Goal: Task Accomplishment & Management: Manage account settings

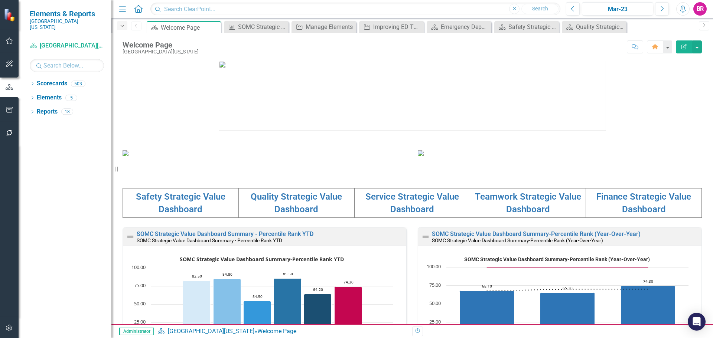
click at [123, 27] on icon "Dropdown" at bounding box center [122, 25] width 7 height 5
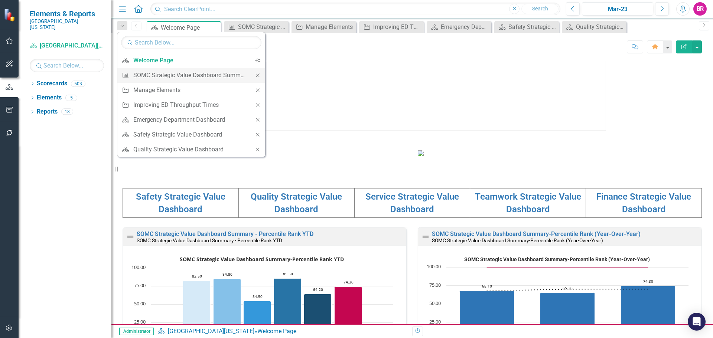
click at [258, 75] on icon at bounding box center [257, 75] width 3 height 3
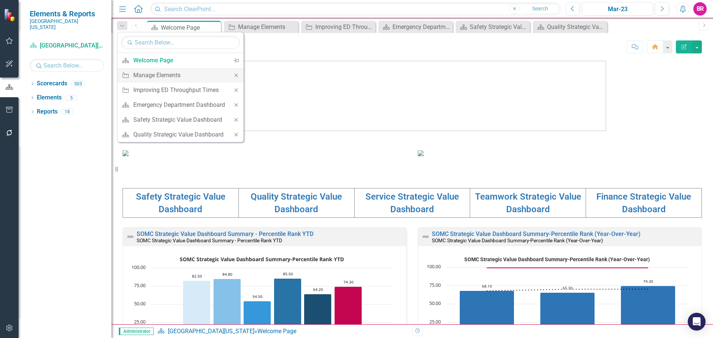
click at [235, 73] on icon "Close" at bounding box center [236, 75] width 7 height 5
click at [236, 76] on icon "Close" at bounding box center [236, 75] width 7 height 5
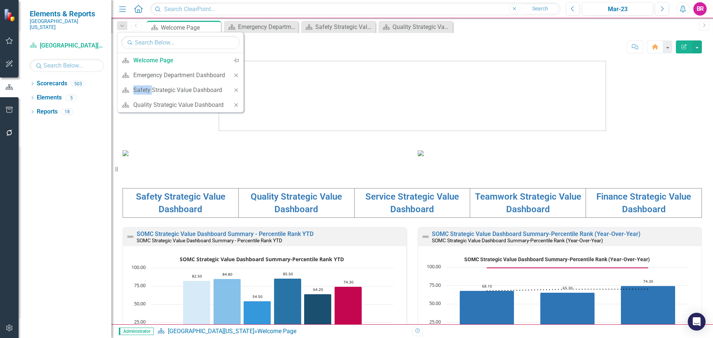
click at [236, 76] on icon "Close" at bounding box center [236, 75] width 7 height 5
click at [236, 76] on icon "Close" at bounding box center [234, 75] width 7 height 5
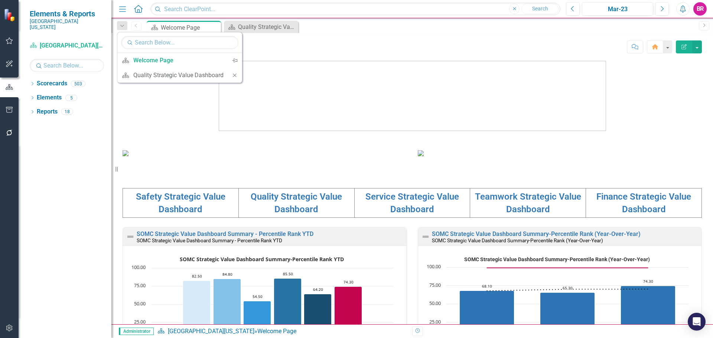
click at [234, 77] on icon "Close" at bounding box center [234, 75] width 7 height 5
click at [32, 82] on div "Dropdown" at bounding box center [32, 85] width 5 height 6
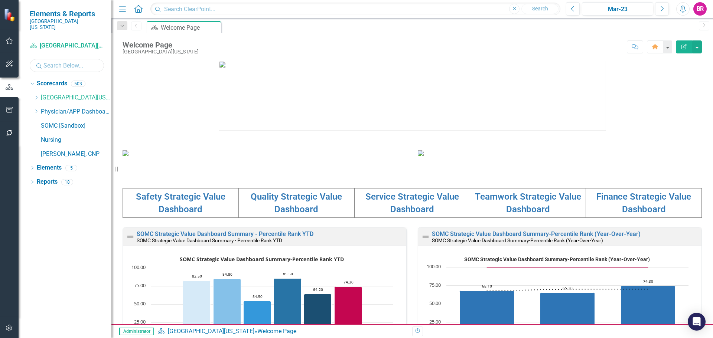
click at [49, 59] on input "text" at bounding box center [67, 65] width 74 height 13
type input "home"
click at [81, 136] on link "Home Care Group" at bounding box center [84, 140] width 56 height 9
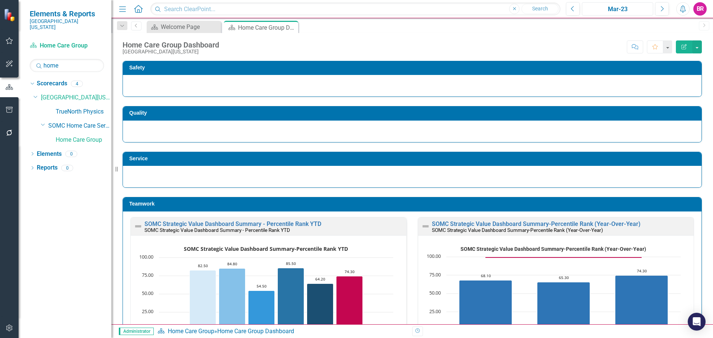
click at [630, 11] on div "Mar-23" at bounding box center [617, 9] width 66 height 9
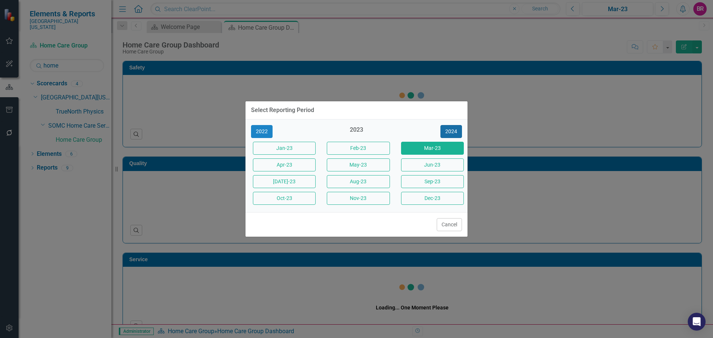
click at [450, 132] on button "2024" at bounding box center [451, 131] width 22 height 13
click at [450, 132] on button "2025" at bounding box center [451, 131] width 22 height 13
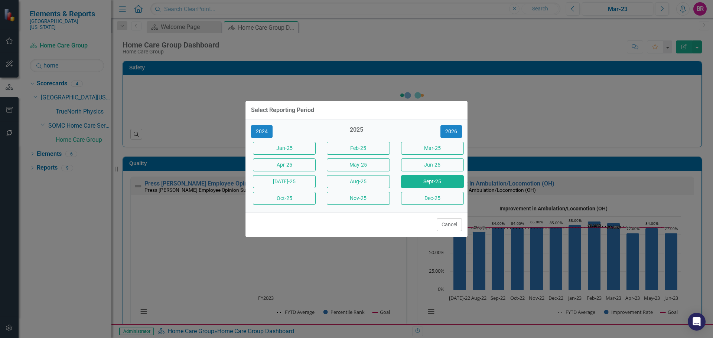
click at [428, 182] on button "Sept-25" at bounding box center [432, 181] width 63 height 13
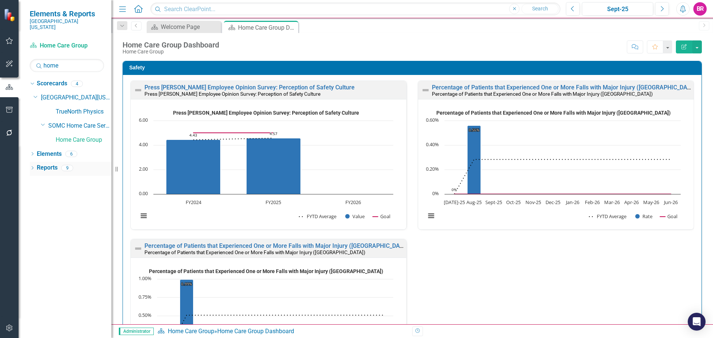
click at [55, 164] on link "Reports" at bounding box center [47, 168] width 21 height 9
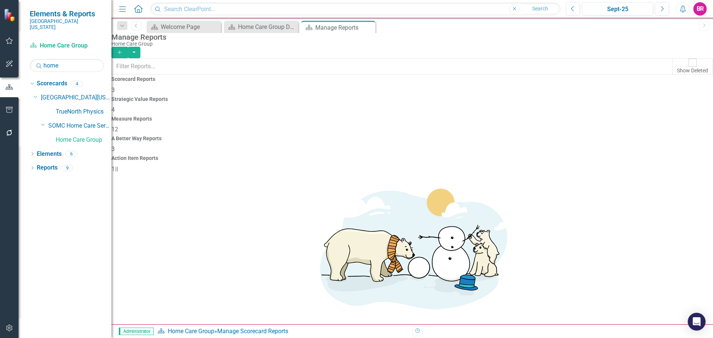
click at [118, 126] on span "12" at bounding box center [114, 129] width 7 height 7
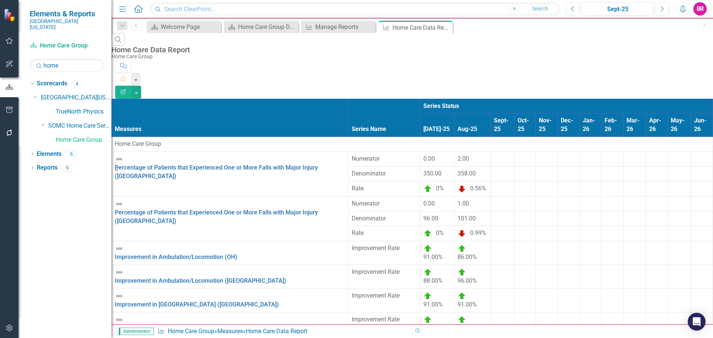
click at [494, 155] on div at bounding box center [502, 155] width 17 height 0
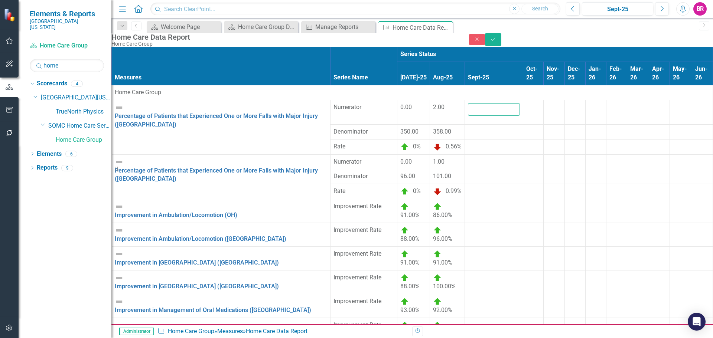
click at [468, 111] on input "number" at bounding box center [494, 109] width 52 height 13
type input "2"
click at [468, 128] on div at bounding box center [494, 128] width 52 height 0
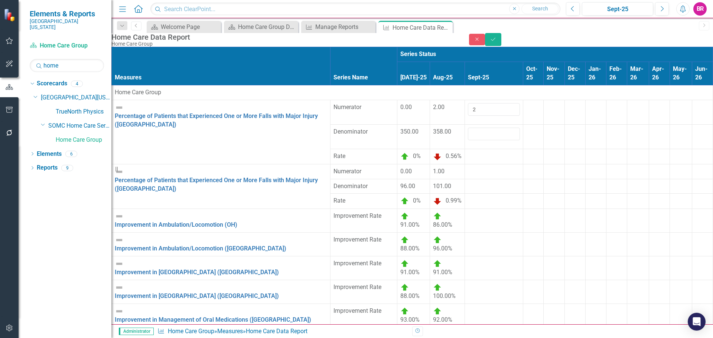
click at [468, 136] on input "number" at bounding box center [494, 134] width 52 height 13
type input "364"
click at [468, 167] on div at bounding box center [494, 167] width 52 height 0
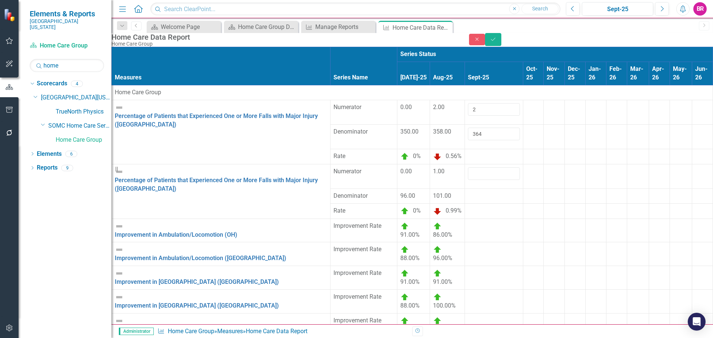
click at [468, 171] on input "number" at bounding box center [494, 173] width 52 height 13
type input "1"
click at [468, 192] on div at bounding box center [494, 192] width 52 height 0
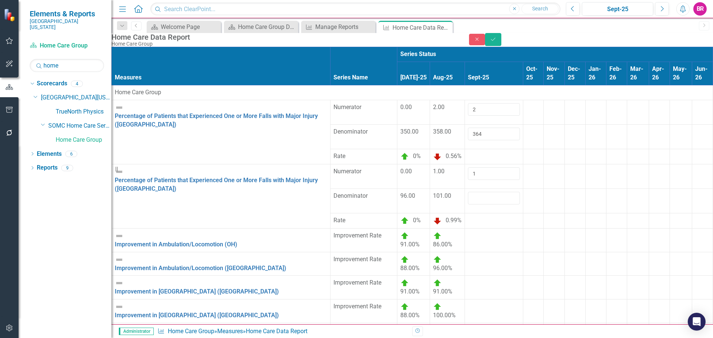
click at [468, 193] on input "number" at bounding box center [494, 198] width 52 height 13
type input "111"
click at [468, 216] on div at bounding box center [494, 216] width 52 height 0
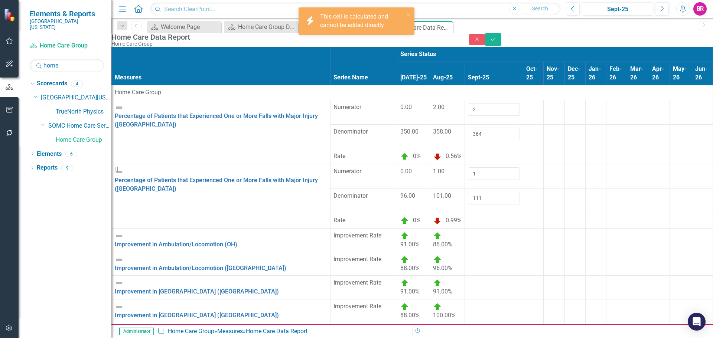
click at [465, 234] on td at bounding box center [494, 240] width 58 height 24
click at [468, 233] on input "number" at bounding box center [494, 238] width 52 height 13
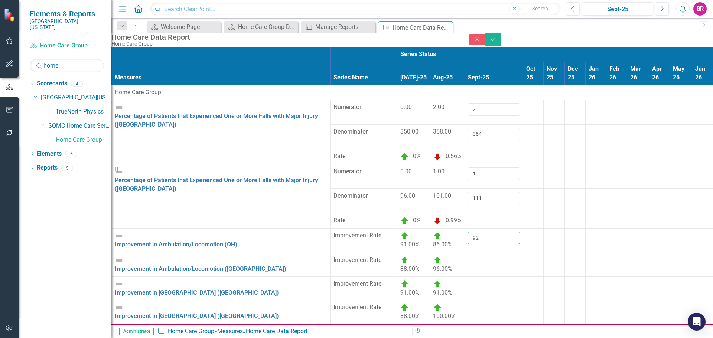
type input "92"
click at [468, 256] on div at bounding box center [494, 256] width 52 height 0
click at [468, 256] on div at bounding box center [494, 262] width 52 height 13
click at [468, 256] on input "number" at bounding box center [494, 262] width 52 height 13
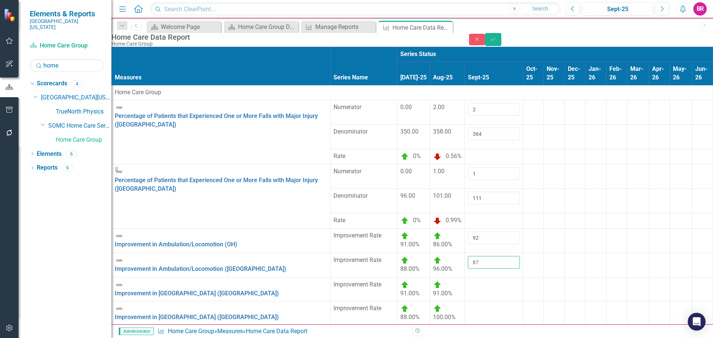
type input "87"
click at [468, 281] on div at bounding box center [494, 281] width 52 height 0
click at [468, 281] on input "number" at bounding box center [494, 287] width 52 height 13
type input "94"
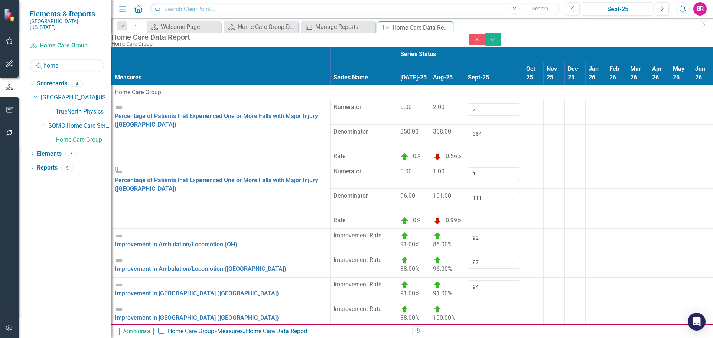
click at [523, 235] on td at bounding box center [533, 240] width 20 height 25
click at [468, 305] on div at bounding box center [494, 305] width 52 height 0
click at [468, 305] on div at bounding box center [494, 311] width 52 height 13
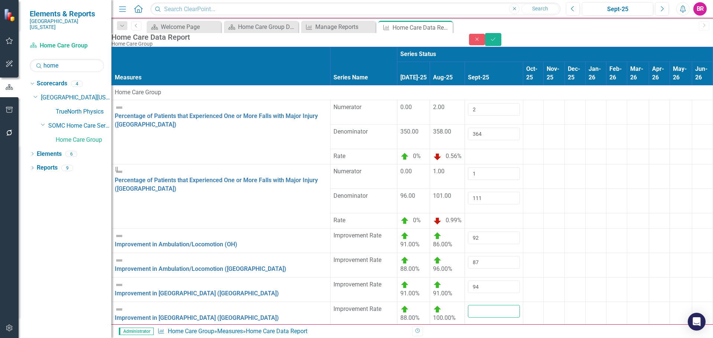
click at [468, 305] on input "number" at bounding box center [494, 311] width 52 height 13
type input "87"
click at [465, 326] on td at bounding box center [494, 338] width 58 height 24
click at [468, 330] on input "number" at bounding box center [494, 336] width 52 height 13
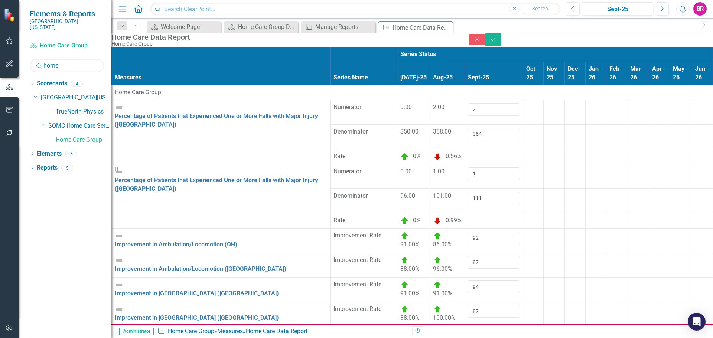
type input "92"
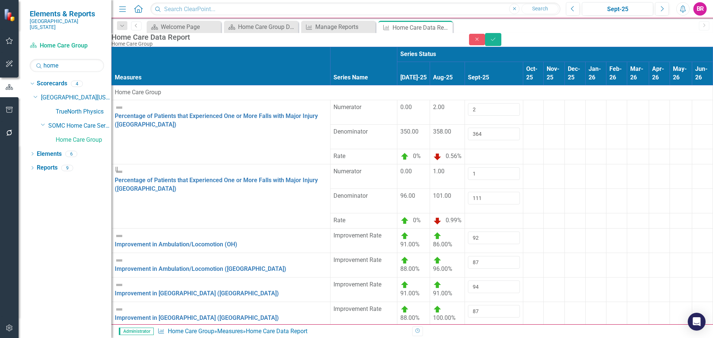
type input "91"
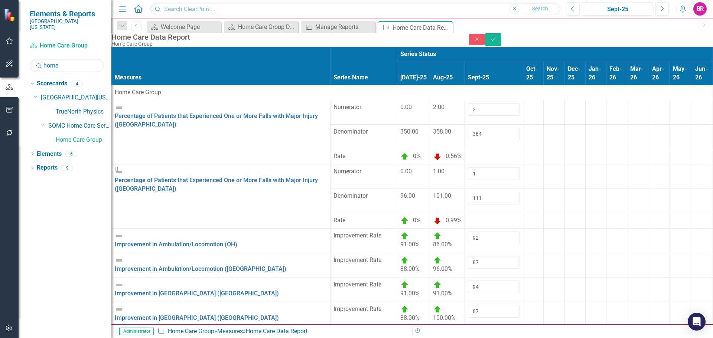
type input "18.10"
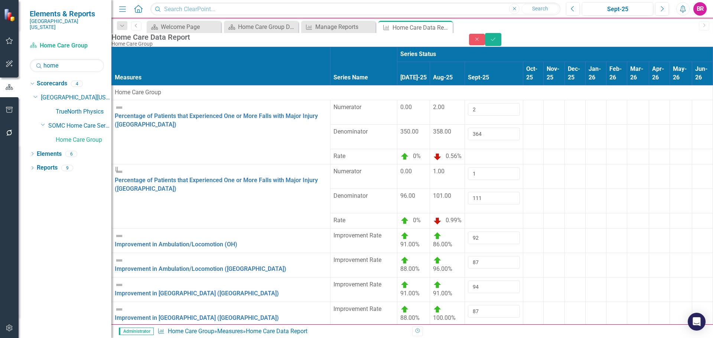
type input "6"
click at [501, 41] on button "Save" at bounding box center [493, 39] width 16 height 13
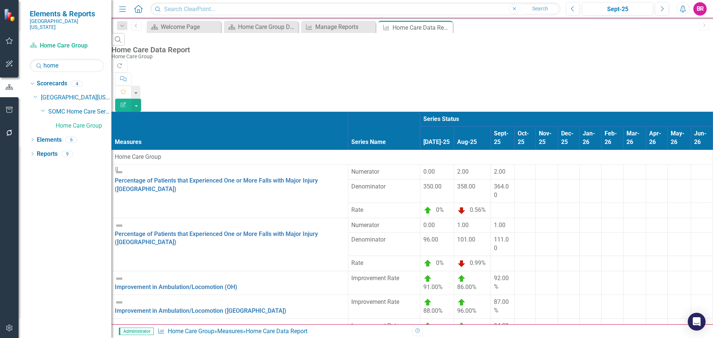
scroll to position [0, 0]
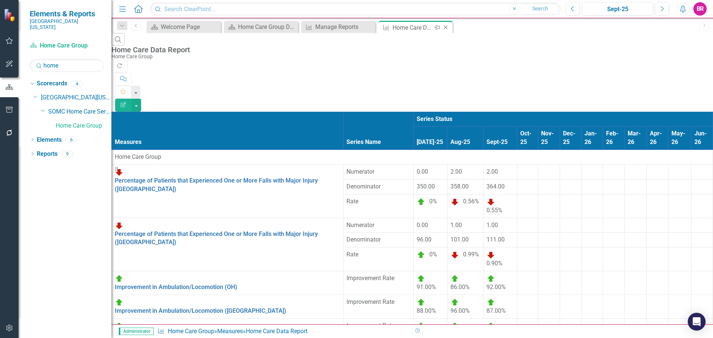
click at [445, 25] on icon "Close" at bounding box center [445, 28] width 7 height 6
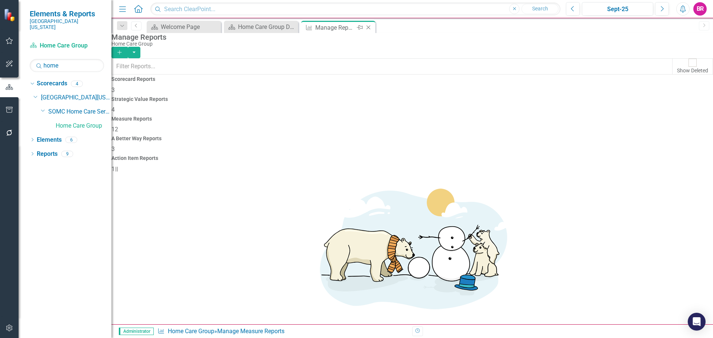
click at [372, 27] on div "Close" at bounding box center [368, 27] width 9 height 9
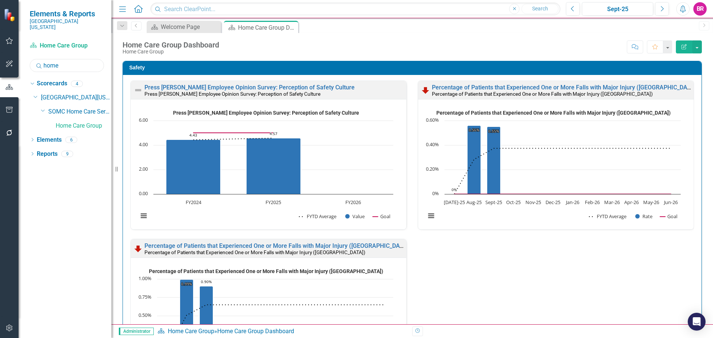
click at [57, 66] on input "home" at bounding box center [67, 65] width 74 height 13
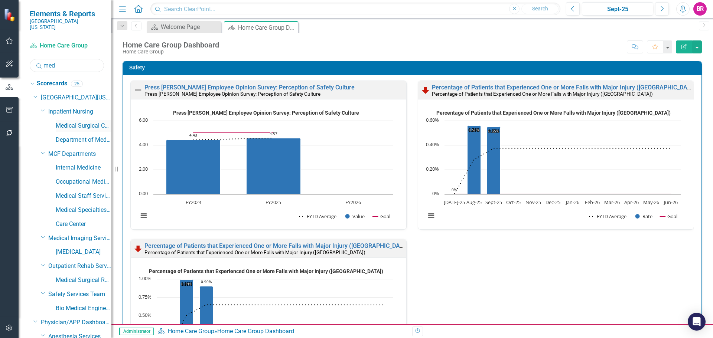
type input "med"
click at [73, 122] on link "Medical Surgical Care Unit" at bounding box center [84, 126] width 56 height 9
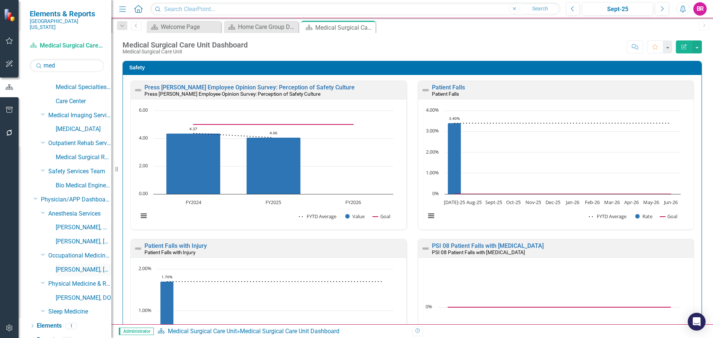
scroll to position [127, 0]
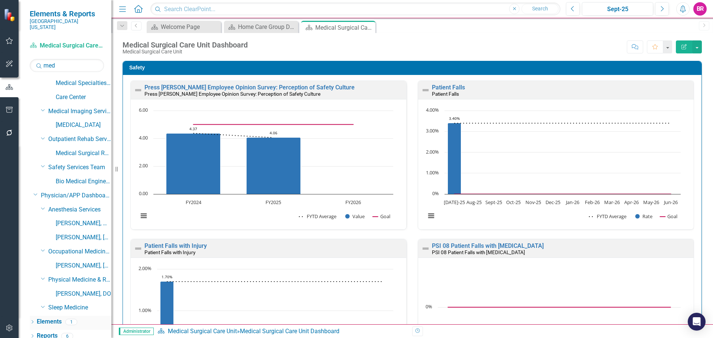
click at [50, 318] on link "Elements" at bounding box center [49, 322] width 25 height 9
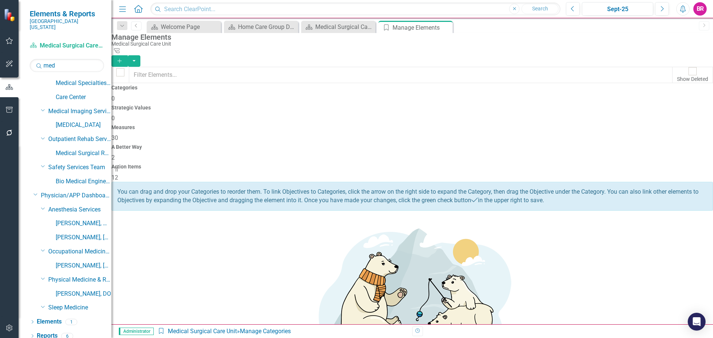
click at [118, 174] on span "12" at bounding box center [114, 177] width 7 height 7
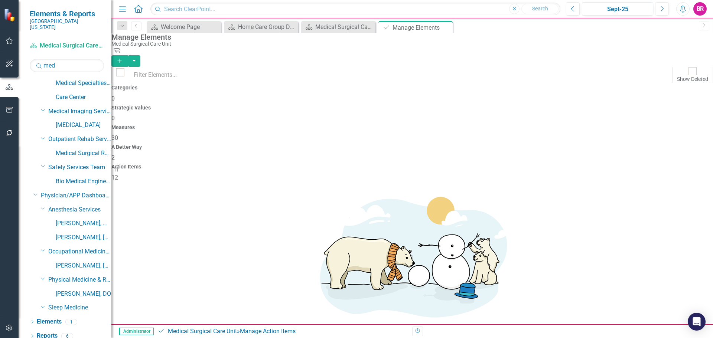
scroll to position [90, 0]
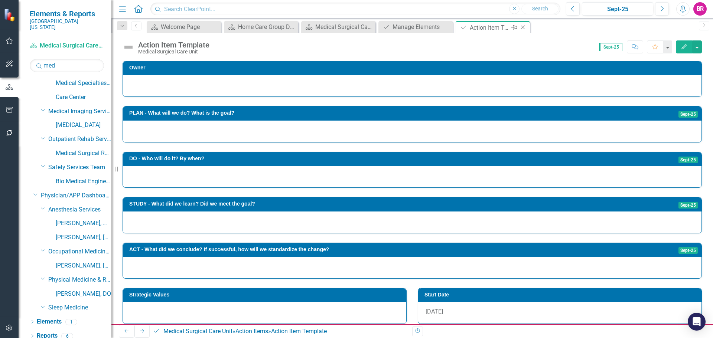
click at [524, 29] on icon "Close" at bounding box center [522, 28] width 7 height 6
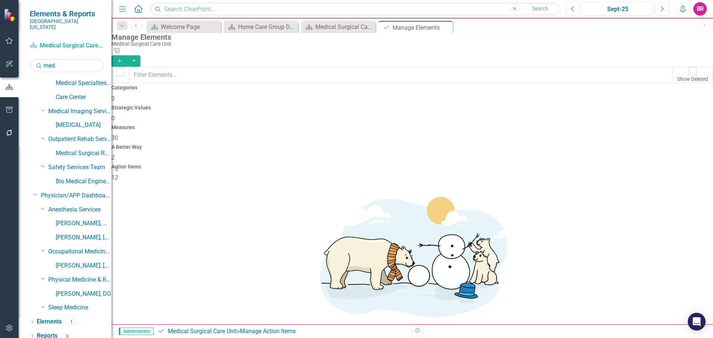
scroll to position [90, 0]
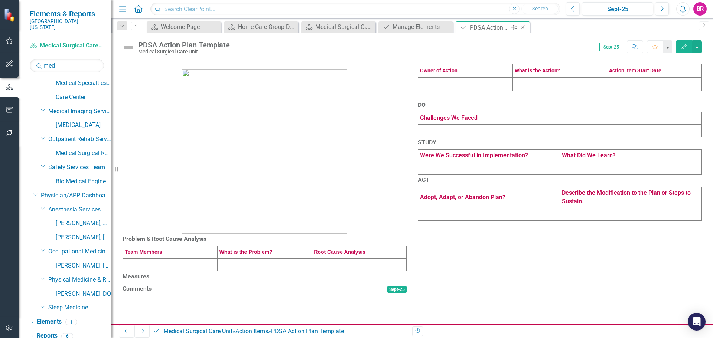
click at [523, 28] on icon "Close" at bounding box center [522, 28] width 7 height 6
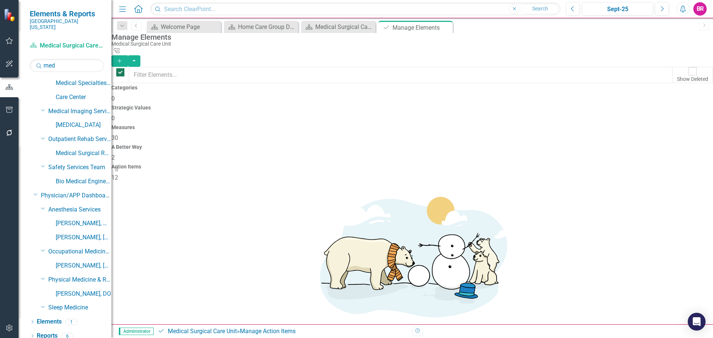
checkbox input "false"
click at [645, 259] on link "Copy Duplicate Action Item" at bounding box center [659, 258] width 74 height 14
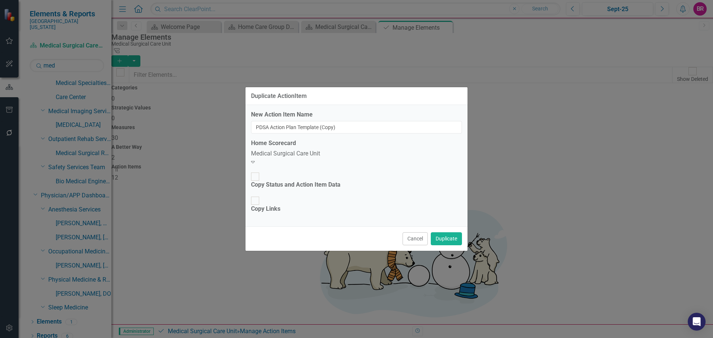
drag, startPoint x: 362, startPoint y: 153, endPoint x: 362, endPoint y: 141, distance: 11.5
click at [296, 148] on label "Home Scorecard" at bounding box center [273, 143] width 45 height 9
click at [360, 134] on input "PDSA Action Plan Template (Copy)" at bounding box center [356, 127] width 211 height 13
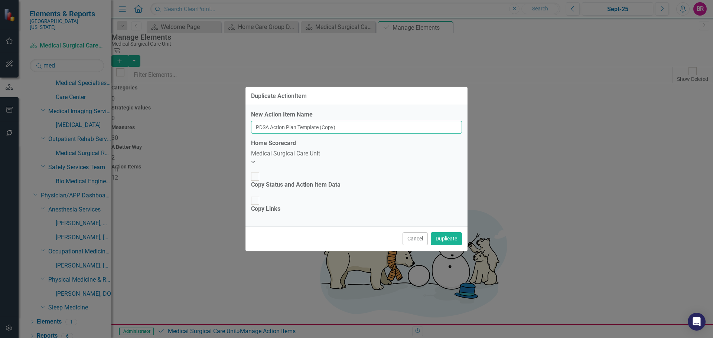
click at [360, 134] on input "PDSA Action Plan Template (Copy)" at bounding box center [356, 127] width 211 height 13
type input "FY26 Service"
click at [444, 232] on button "Duplicate" at bounding box center [446, 238] width 31 height 13
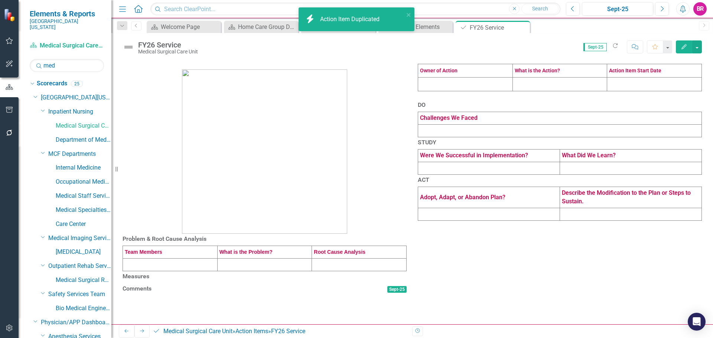
click at [469, 91] on td at bounding box center [465, 84] width 95 height 14
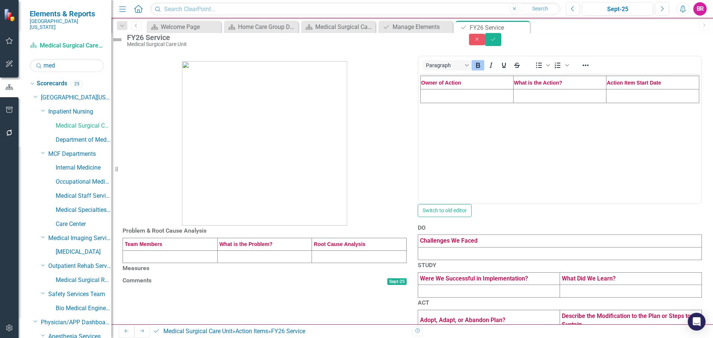
click at [435, 99] on td "Rich Text Area. Press ALT-0 for help." at bounding box center [467, 96] width 93 height 14
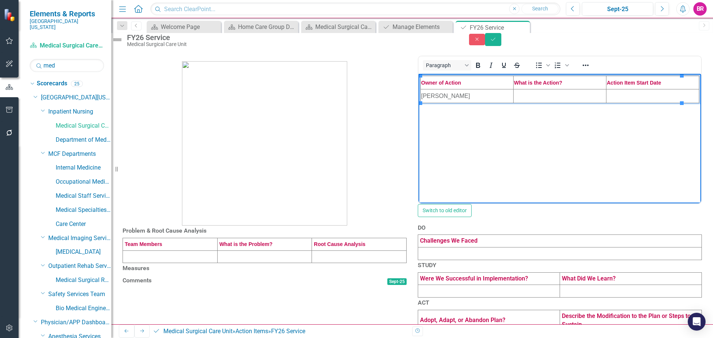
click at [537, 99] on td "Rich Text Area. Press ALT-0 for help." at bounding box center [559, 96] width 93 height 14
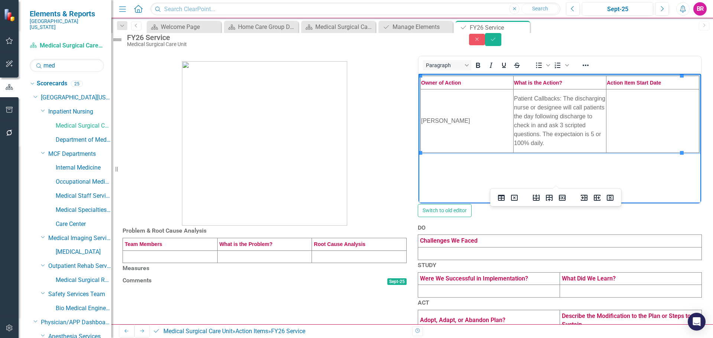
click at [628, 119] on td "Rich Text Area. Press ALT-0 for help." at bounding box center [652, 120] width 93 height 63
click at [174, 263] on td at bounding box center [170, 257] width 95 height 13
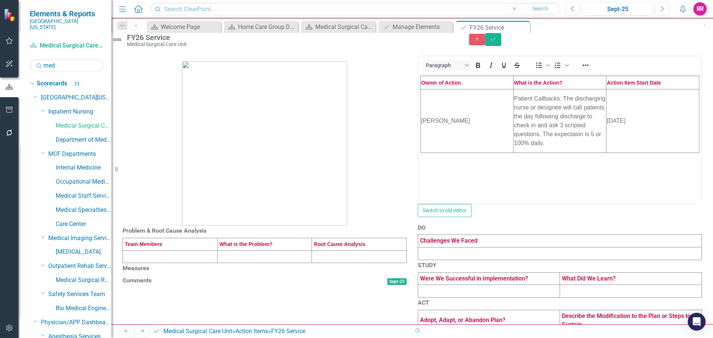
click at [174, 263] on td at bounding box center [170, 257] width 95 height 13
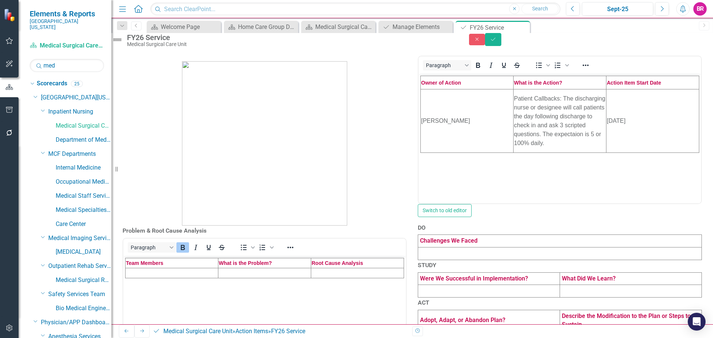
click at [173, 275] on td "Rich Text Area. Press ALT-0 for help." at bounding box center [171, 273] width 93 height 10
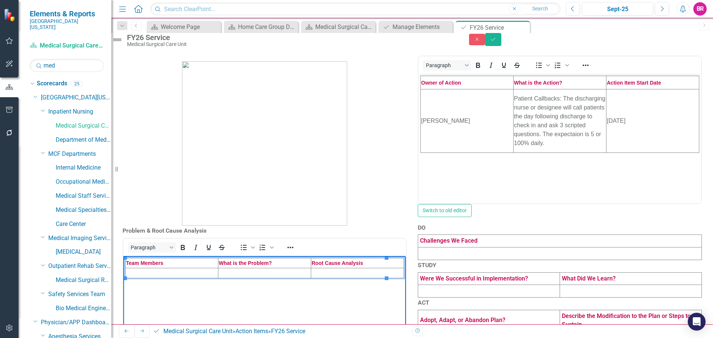
click at [156, 274] on td "Rich Text Area. Press ALT-0 for help." at bounding box center [171, 273] width 93 height 10
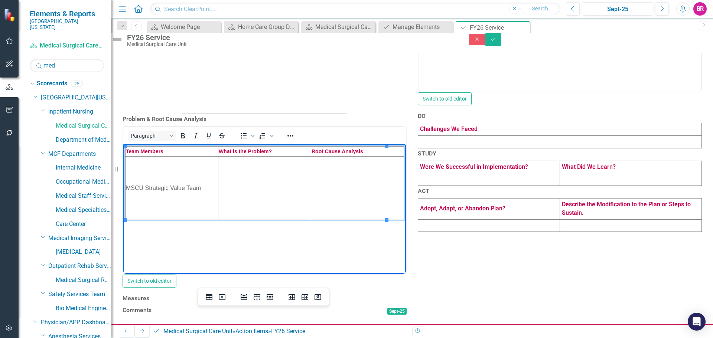
scroll to position [148, 0]
click at [250, 182] on td "Rich Text Area. Press ALT-0 for help." at bounding box center [264, 187] width 93 height 63
click at [242, 186] on td "Rich Text Area. Press ALT-0 for help." at bounding box center [264, 187] width 93 height 63
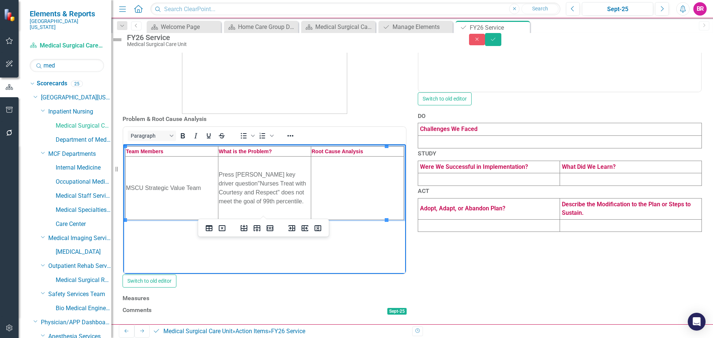
click at [331, 180] on td "Rich Text Area. Press ALT-0 for help." at bounding box center [357, 187] width 93 height 63
click at [342, 177] on td "Rich Text Area. Press ALT-0 for help." at bounding box center [357, 187] width 93 height 63
click at [496, 42] on icon "Save" at bounding box center [493, 39] width 7 height 5
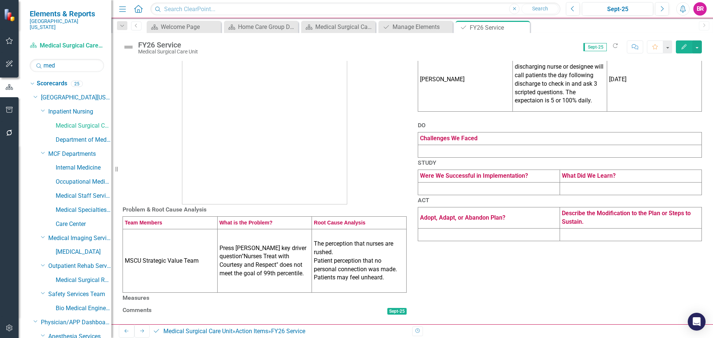
scroll to position [126, 0]
click at [290, 295] on h3 "Measures" at bounding box center [265, 298] width 284 height 7
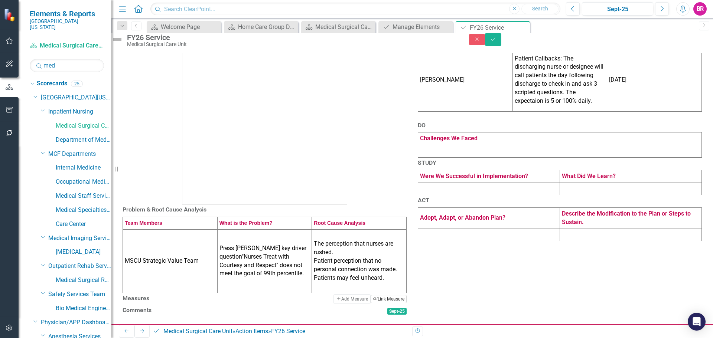
click at [375, 295] on button "Link Tag Link Measure" at bounding box center [388, 299] width 36 height 8
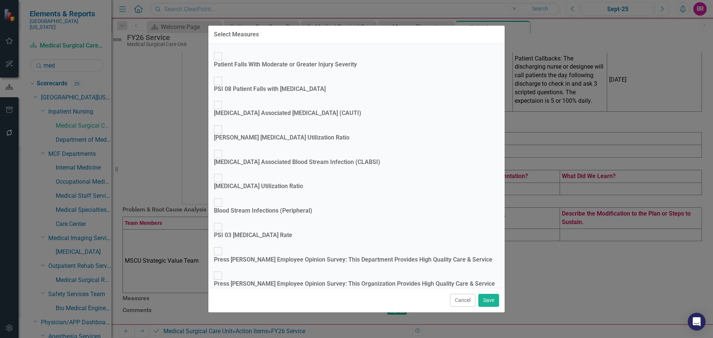
scroll to position [258, 0]
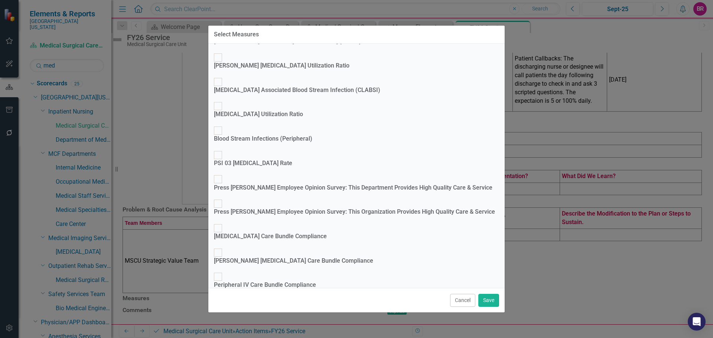
checkbox input "true"
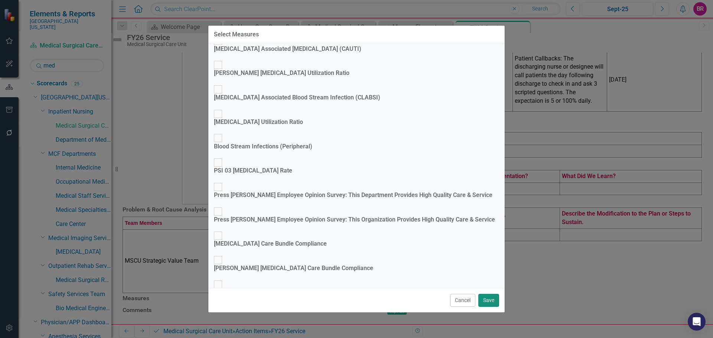
click at [489, 297] on button "Save" at bounding box center [488, 300] width 21 height 13
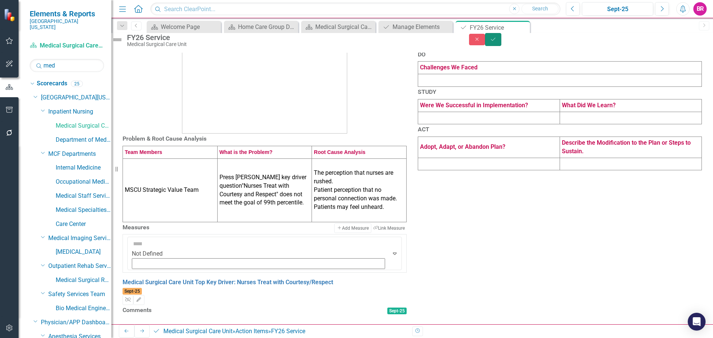
click at [501, 38] on button "Save" at bounding box center [493, 39] width 16 height 13
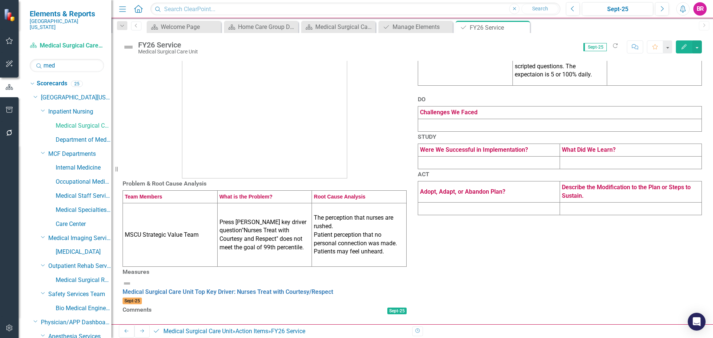
scroll to position [138, 0]
click at [10, 110] on icon "button" at bounding box center [9, 110] width 7 height 6
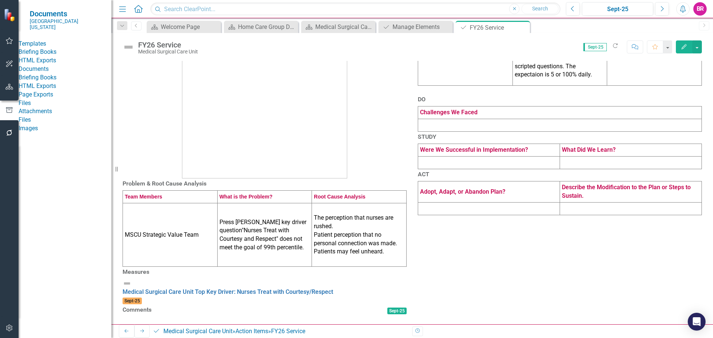
click at [62, 65] on link "HTML Exports" at bounding box center [65, 60] width 93 height 9
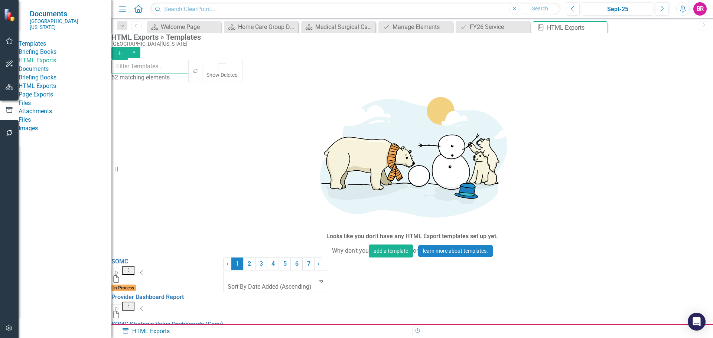
click at [189, 74] on input "text" at bounding box center [150, 67] width 78 height 14
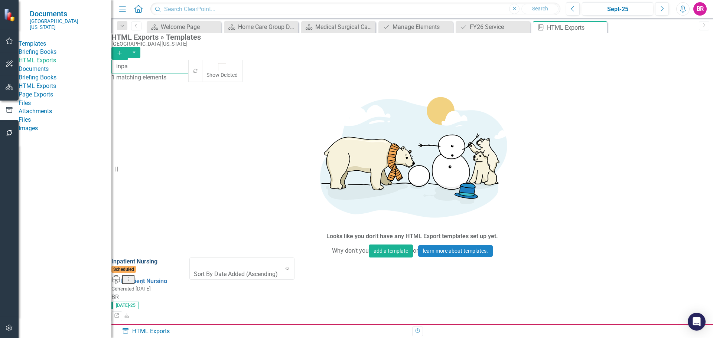
type input "inpa"
click at [157, 258] on link "Inpatient Nursing" at bounding box center [134, 261] width 46 height 7
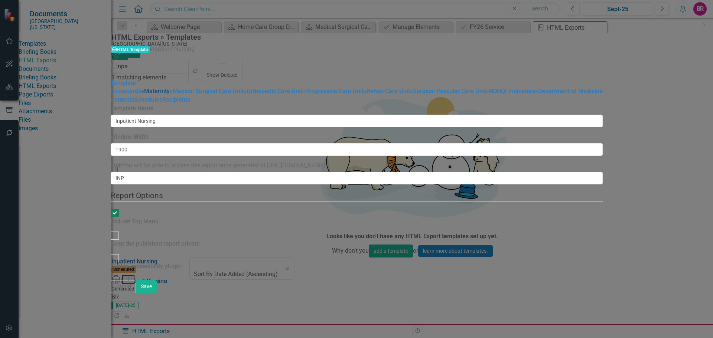
drag, startPoint x: 107, startPoint y: 56, endPoint x: 114, endPoint y: 57, distance: 6.7
click at [141, 88] on link "» Maternity" at bounding box center [155, 91] width 29 height 7
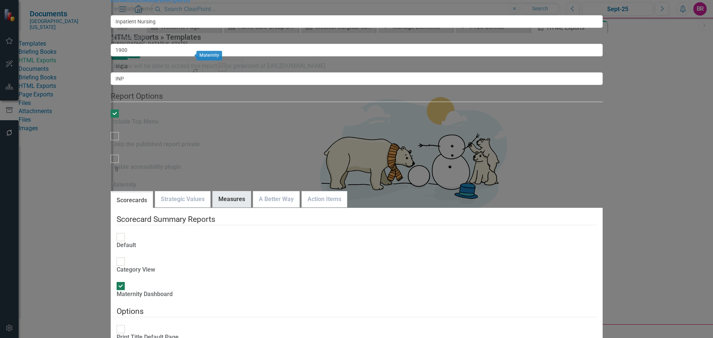
checkbox input "false"
click at [251, 192] on link "Measures" at bounding box center [232, 200] width 38 height 16
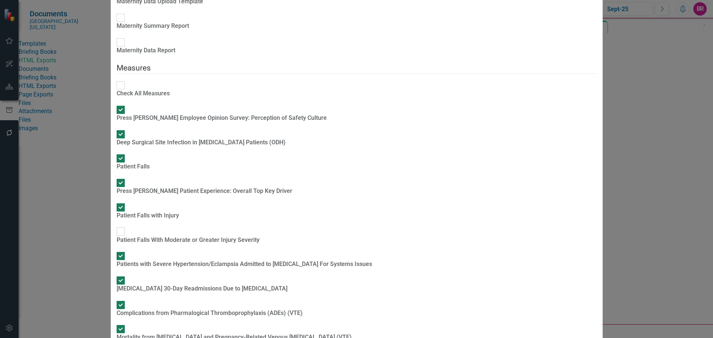
scroll to position [292, 0]
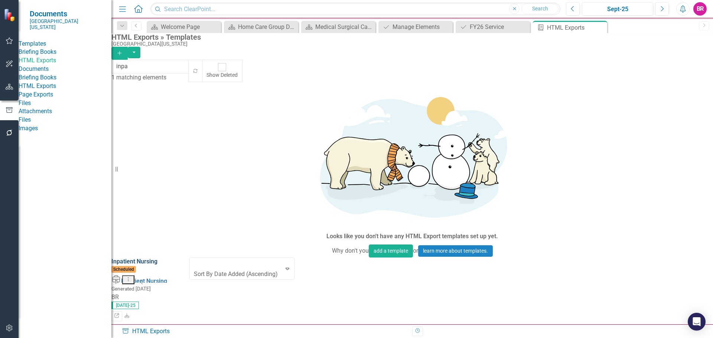
click at [157, 258] on link "Inpatient Nursing" at bounding box center [134, 261] width 46 height 7
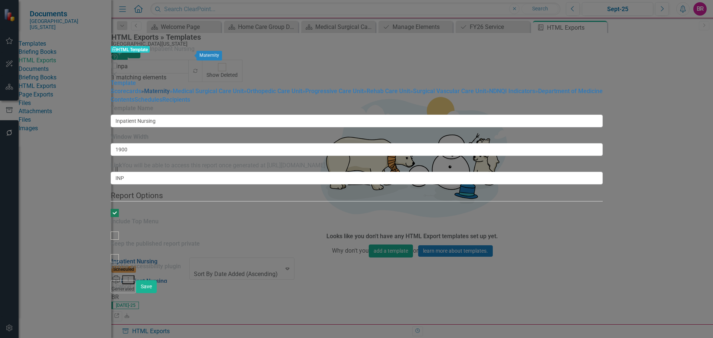
click at [141, 88] on link "» Maternity" at bounding box center [155, 91] width 29 height 7
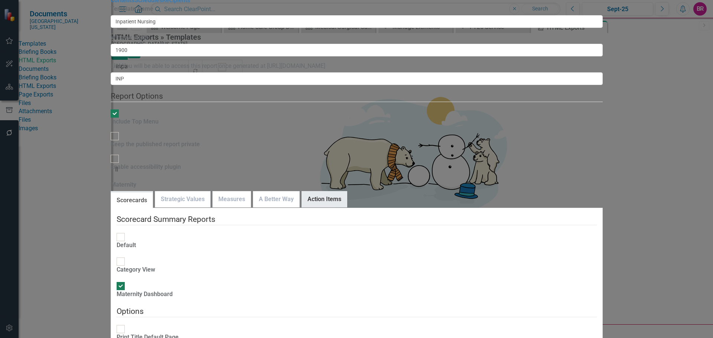
click at [347, 192] on link "Action Items" at bounding box center [324, 200] width 45 height 16
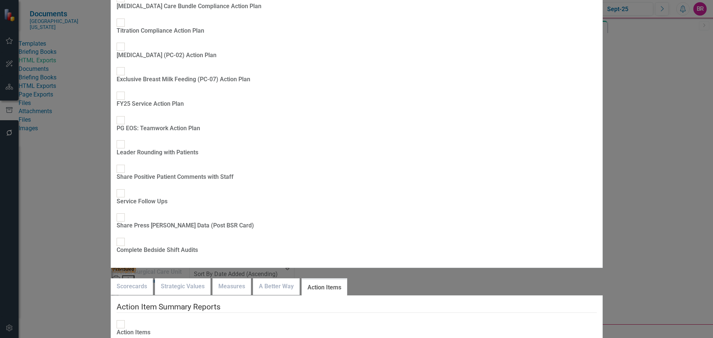
checkbox input "true"
click at [251, 279] on link "Measures" at bounding box center [232, 287] width 38 height 16
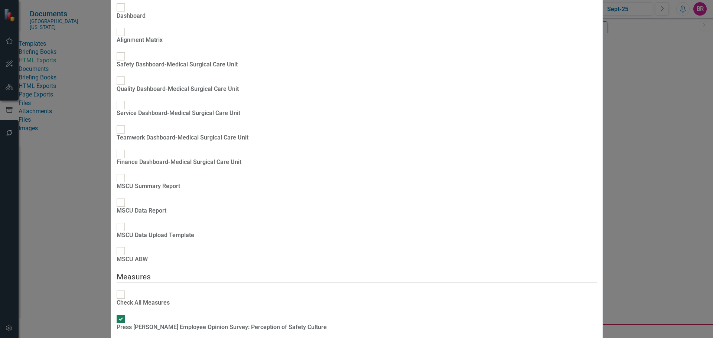
scroll to position [317, 0]
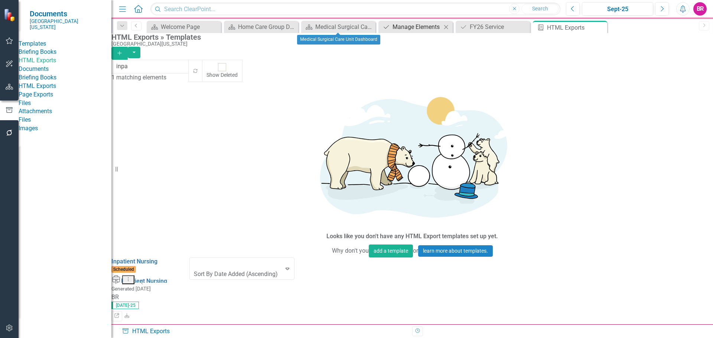
click at [430, 28] on div "Manage Elements" at bounding box center [416, 26] width 49 height 9
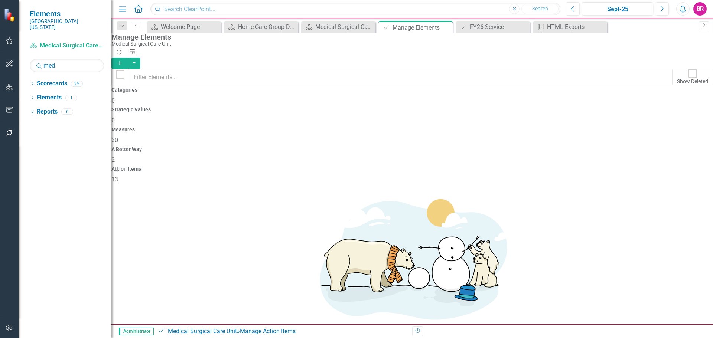
checkbox input "false"
click at [411, 127] on h4 "Measures" at bounding box center [411, 130] width 601 height 6
click at [123, 61] on icon "Add" at bounding box center [119, 63] width 7 height 5
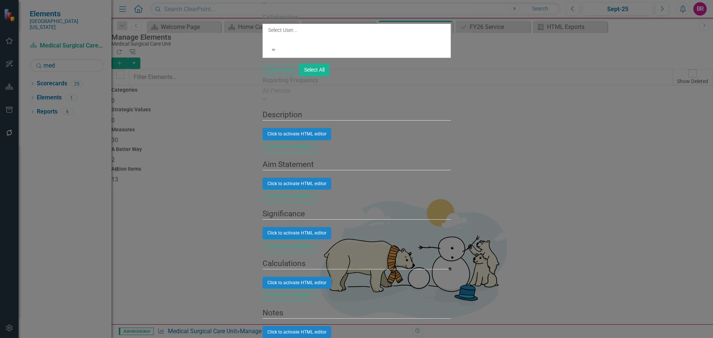
type input "Call Back Compliance Rate"
click at [275, 95] on div "All Periods" at bounding box center [356, 91] width 188 height 9
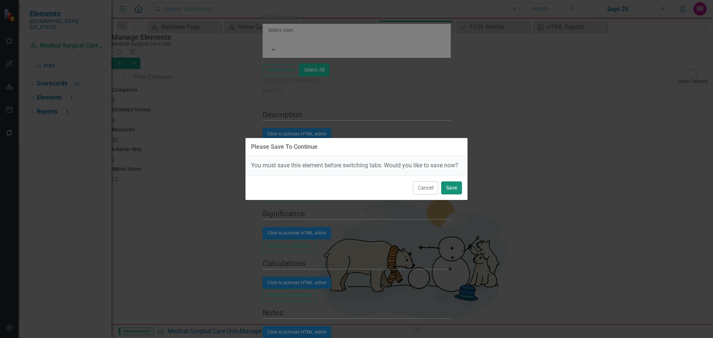
click at [449, 186] on button "Save" at bounding box center [451, 188] width 21 height 13
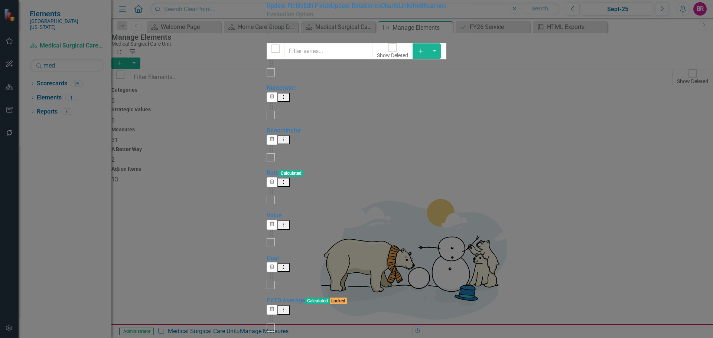
click at [267, 196] on div at bounding box center [271, 200] width 8 height 8
click at [265, 194] on input "checkbox" at bounding box center [271, 200] width 12 height 12
checkbox input "true"
click at [265, 322] on input "checkbox" at bounding box center [271, 328] width 12 height 12
checkbox input "true"
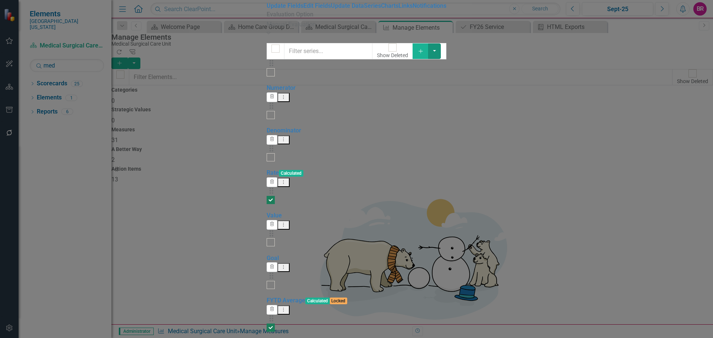
click at [441, 59] on button "button" at bounding box center [434, 51] width 13 height 16
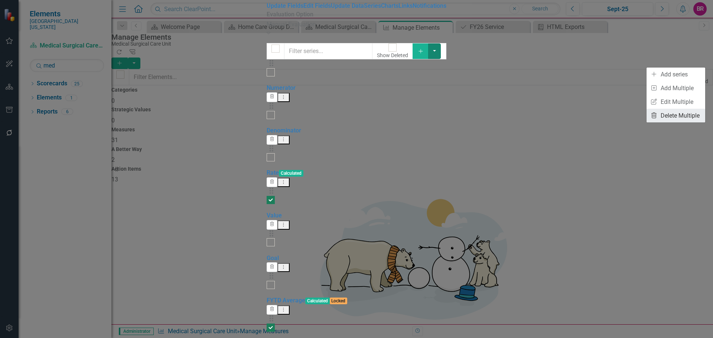
click at [672, 114] on link "Trash Delete Multiple" at bounding box center [675, 116] width 59 height 14
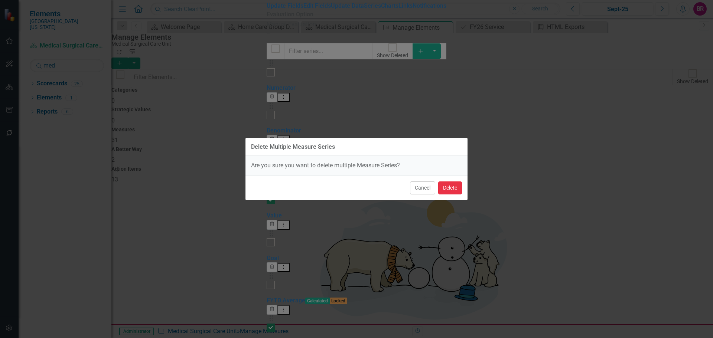
click at [458, 189] on button "Delete" at bounding box center [450, 188] width 24 height 13
checkbox input "false"
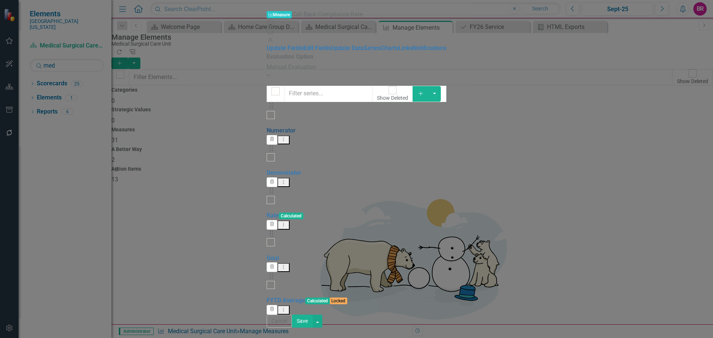
click at [267, 127] on link "Numerator" at bounding box center [281, 130] width 29 height 7
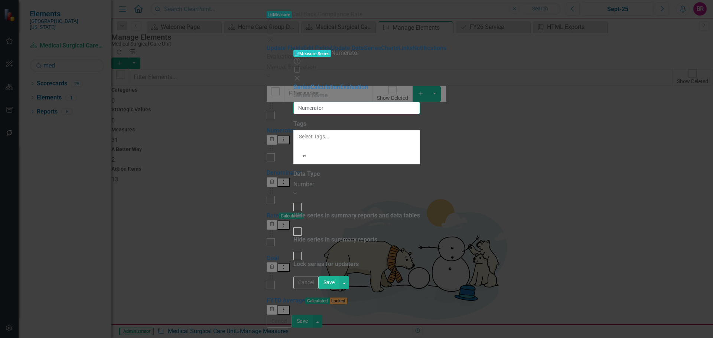
click at [310, 102] on input "Numerator" at bounding box center [356, 108] width 127 height 13
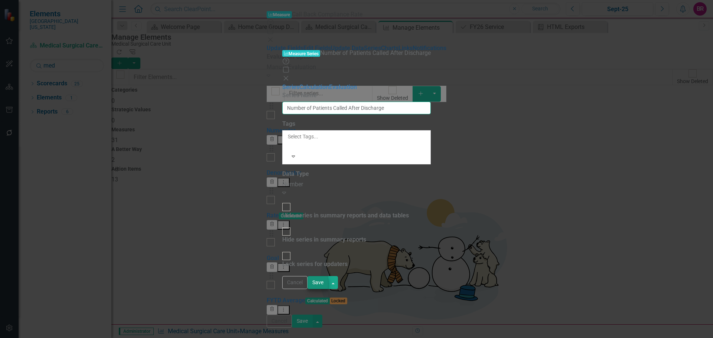
type input "Number of Patients Called After Discharge"
click at [328, 289] on button "Save" at bounding box center [317, 282] width 21 height 13
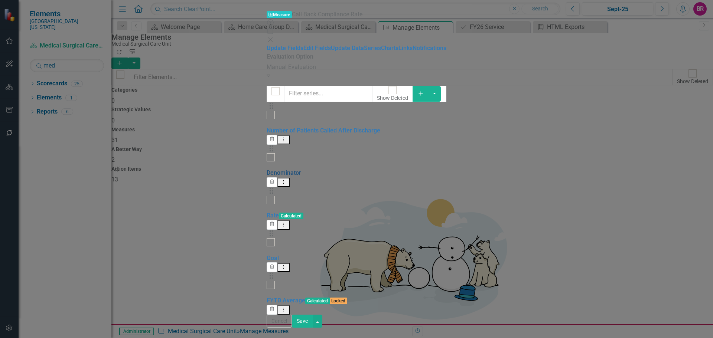
click at [267, 169] on link "Denominator" at bounding box center [284, 172] width 35 height 7
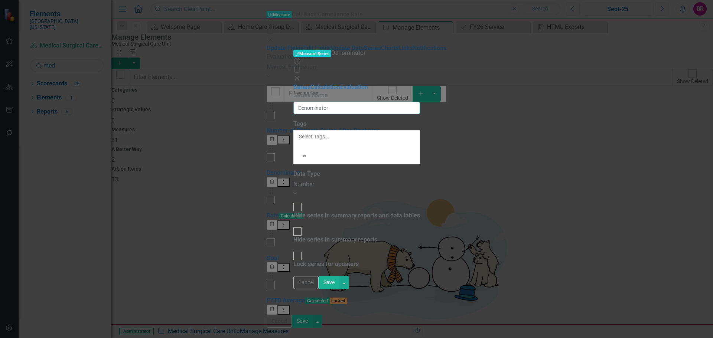
click at [313, 102] on input "Denominator" at bounding box center [356, 108] width 127 height 13
type input "Callback Expectation"
click at [339, 289] on button "Save" at bounding box center [329, 282] width 21 height 13
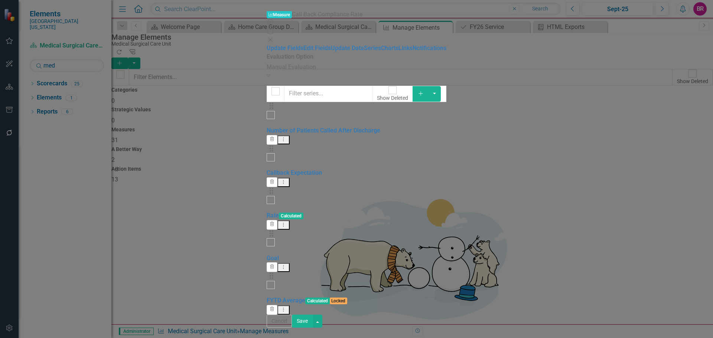
click at [313, 327] on button "Save" at bounding box center [302, 321] width 21 height 13
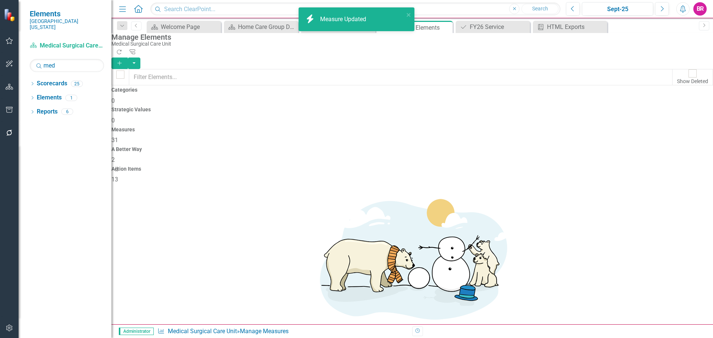
scroll to position [535, 0]
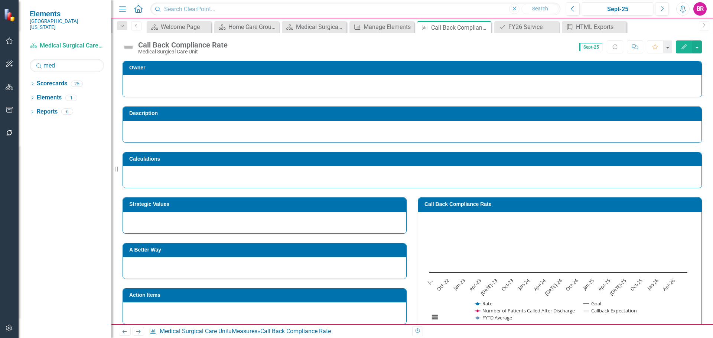
click at [479, 207] on h3 "Call Back Compliance Rate" at bounding box center [560, 205] width 273 height 6
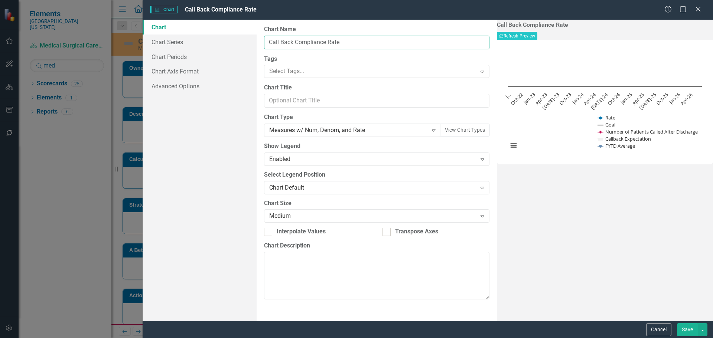
click at [283, 45] on input "Call Back Compliance Rate" at bounding box center [376, 43] width 225 height 14
type input "Callback Compliance Rate"
click at [178, 44] on link "Chart Series" at bounding box center [200, 42] width 114 height 15
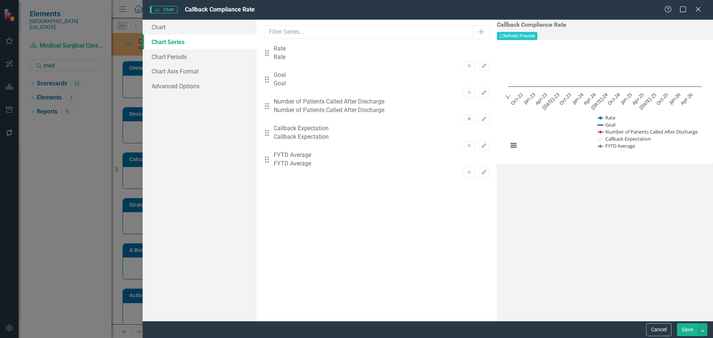
click at [464, 115] on button "Remove" at bounding box center [469, 120] width 11 height 10
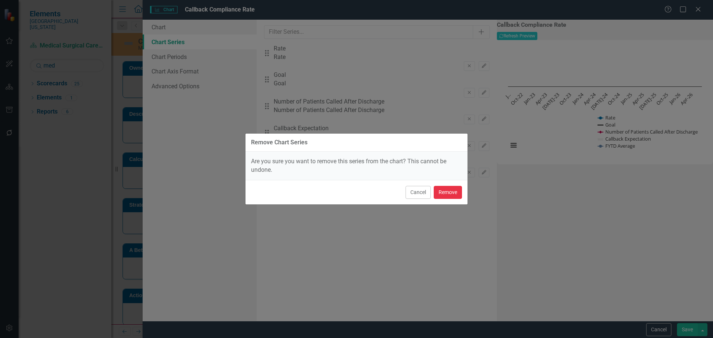
click at [453, 191] on button "Remove" at bounding box center [448, 192] width 28 height 13
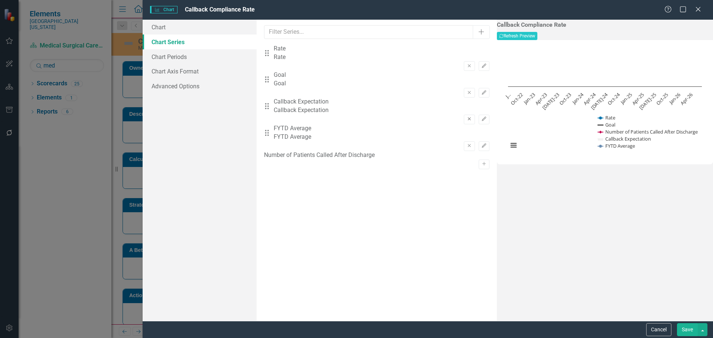
click at [466, 117] on icon "Remove" at bounding box center [469, 119] width 6 height 4
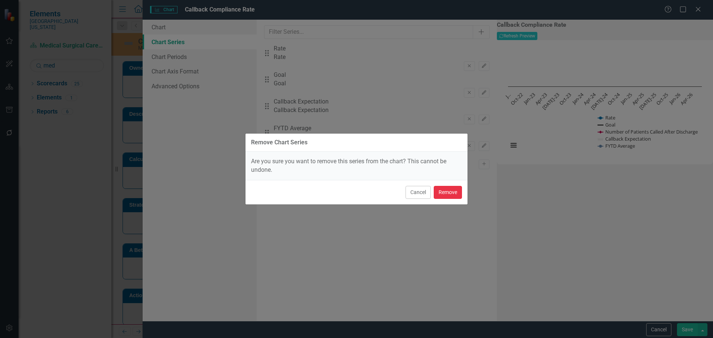
click at [457, 193] on button "Remove" at bounding box center [448, 192] width 28 height 13
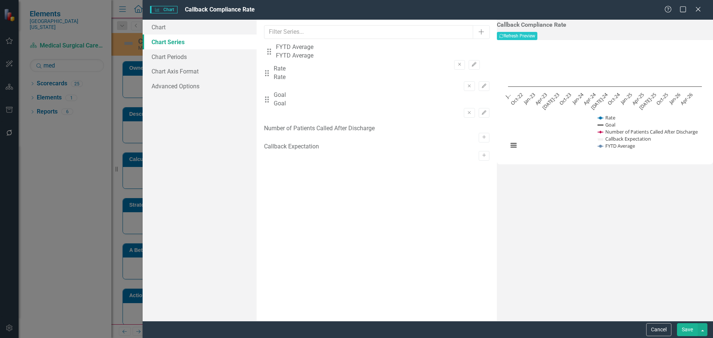
drag, startPoint x: 271, startPoint y: 105, endPoint x: 273, endPoint y: 49, distance: 56.5
click at [273, 49] on div "Drag Rate Rate Remove Edit Drag Goal Goal Remove Edit Drag FYTD Average FYTD Av…" at bounding box center [376, 85] width 225 height 80
click at [481, 64] on icon "Edit" at bounding box center [484, 66] width 6 height 4
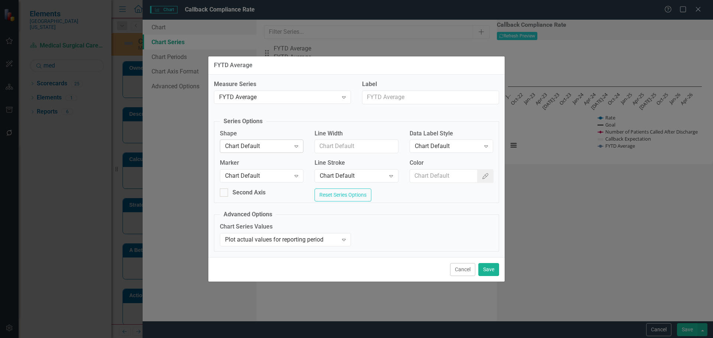
click at [266, 144] on div "Chart Default" at bounding box center [257, 146] width 65 height 9
click at [277, 172] on div "Chart Default" at bounding box center [257, 176] width 65 height 9
click at [431, 169] on input "Color" at bounding box center [444, 176] width 68 height 14
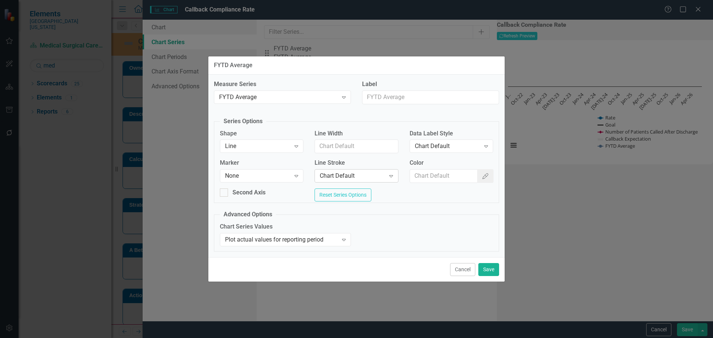
click at [373, 169] on div "Chart Default Expand" at bounding box center [356, 175] width 84 height 13
click at [489, 178] on button "Color Picker" at bounding box center [485, 176] width 16 height 14
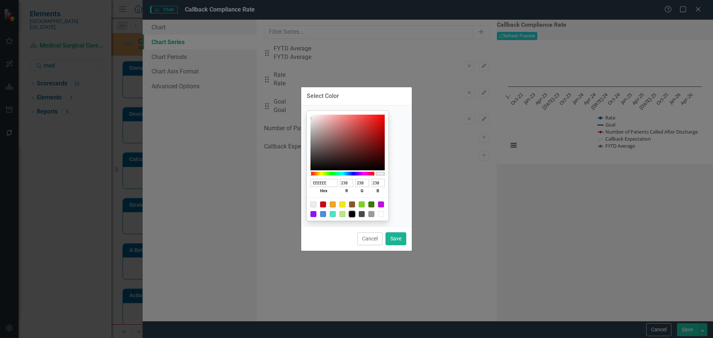
click at [355, 217] on div at bounding box center [352, 214] width 6 height 6
type input "000000"
type input "0"
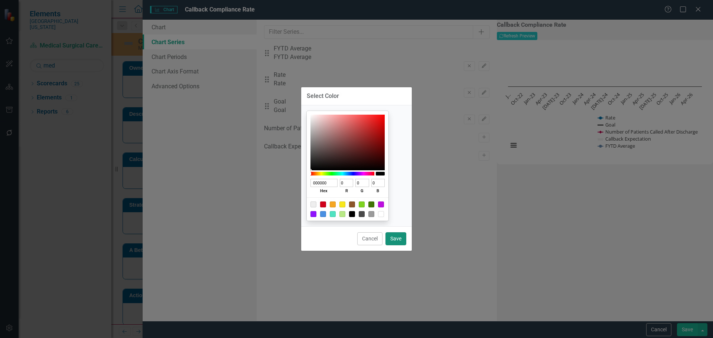
drag, startPoint x: 394, startPoint y: 236, endPoint x: 395, endPoint y: 212, distance: 24.2
click at [394, 236] on button "Save" at bounding box center [395, 238] width 21 height 13
type input "#000000"
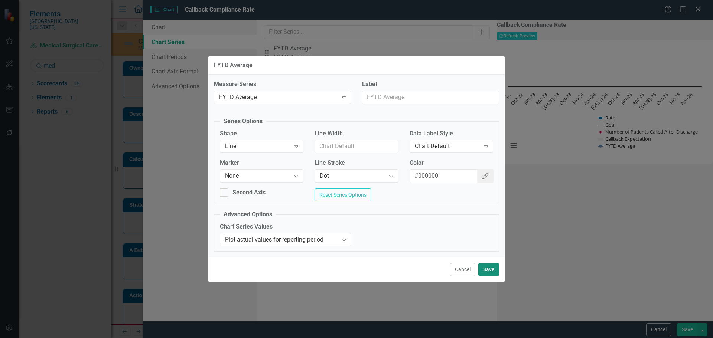
click at [491, 275] on button "Save" at bounding box center [488, 269] width 21 height 13
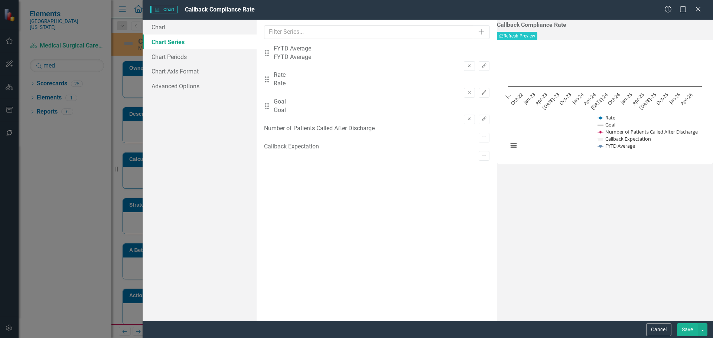
click at [479, 88] on button "Edit" at bounding box center [484, 93] width 11 height 10
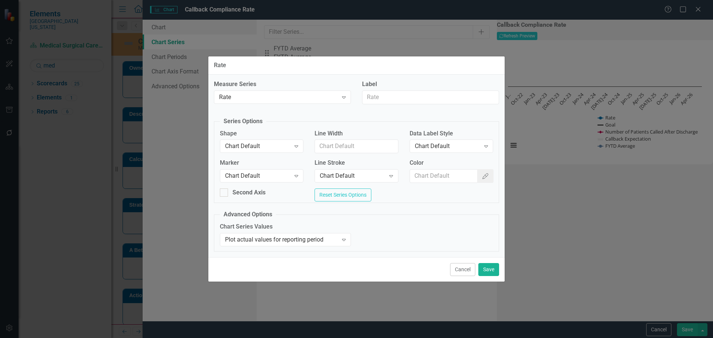
click at [285, 156] on div "Shape Chart Default Expand" at bounding box center [261, 144] width 95 height 29
click at [287, 148] on div "Chart Default" at bounding box center [257, 146] width 65 height 9
click at [281, 172] on div "Chart Default" at bounding box center [257, 176] width 65 height 9
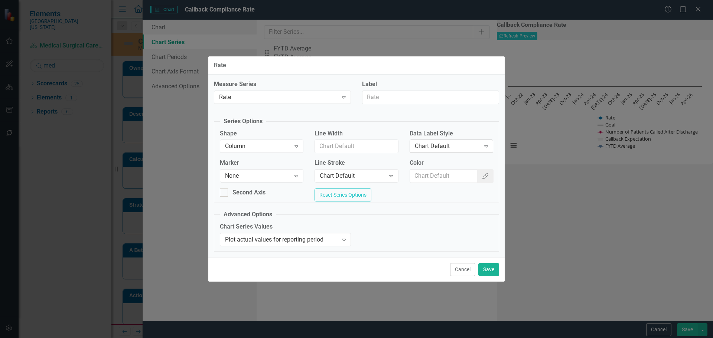
click at [470, 142] on div "Chart Default" at bounding box center [447, 146] width 65 height 9
click at [471, 143] on div "Chart Default" at bounding box center [447, 146] width 65 height 9
click at [463, 177] on input "Color" at bounding box center [444, 176] width 68 height 14
type input "#2e75b6"
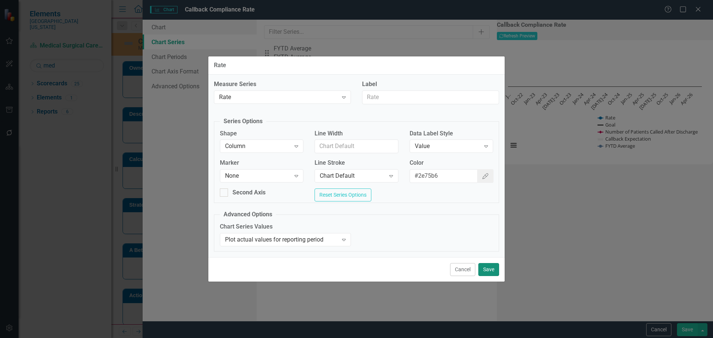
click at [491, 271] on button "Save" at bounding box center [488, 269] width 21 height 13
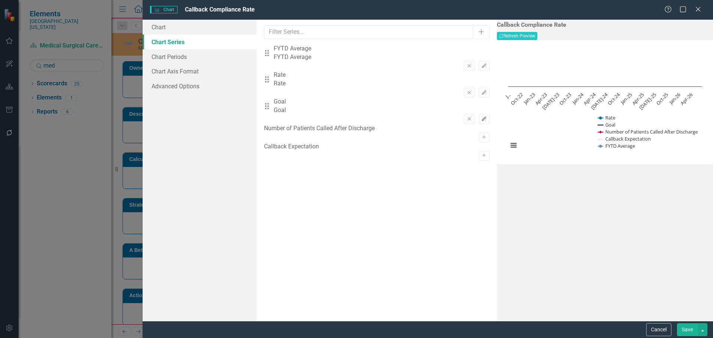
click at [481, 117] on icon "button" at bounding box center [483, 119] width 4 height 4
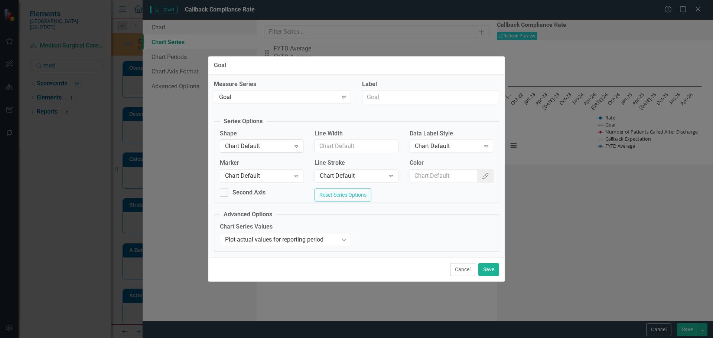
click at [265, 144] on div "Chart Default" at bounding box center [257, 146] width 65 height 9
click at [269, 179] on div "Chart Default Expand" at bounding box center [262, 175] width 84 height 13
click at [423, 171] on input "Color" at bounding box center [444, 176] width 68 height 14
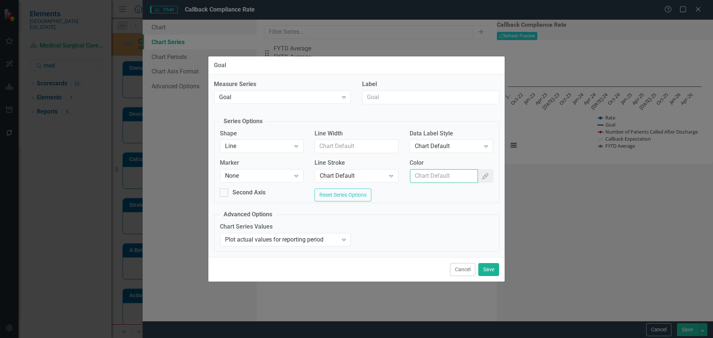
type input "#c40650"
click at [488, 268] on button "Save" at bounding box center [488, 269] width 21 height 13
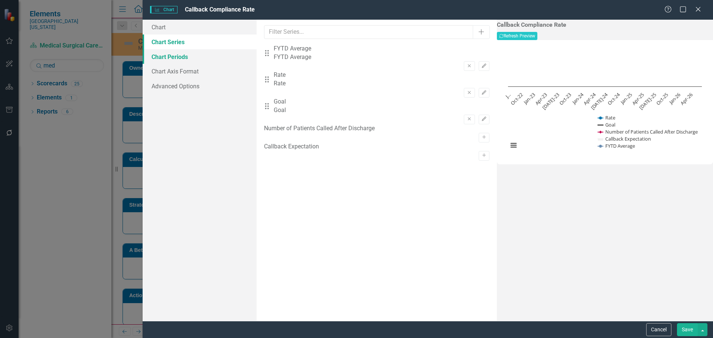
click at [191, 54] on link "Chart Periods" at bounding box center [200, 56] width 114 height 15
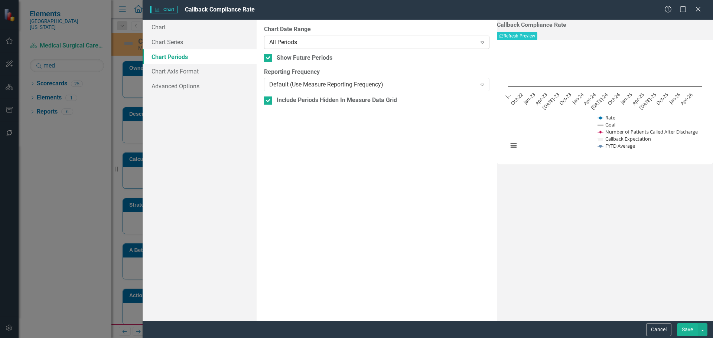
click at [289, 39] on div "All Periods" at bounding box center [372, 42] width 207 height 9
drag, startPoint x: 335, startPoint y: 106, endPoint x: 340, endPoint y: 106, distance: 4.8
click at [537, 36] on button "Recalculate Refresh Preview" at bounding box center [517, 36] width 40 height 8
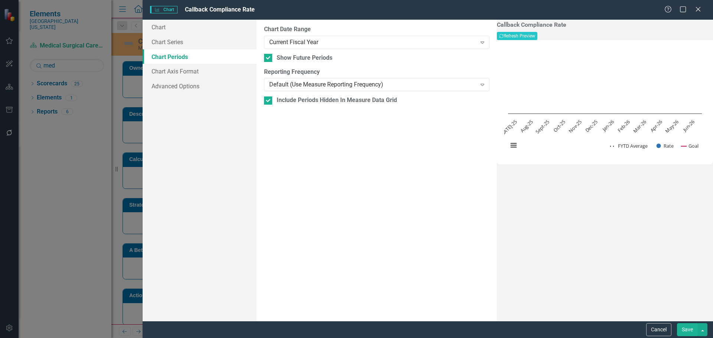
click at [689, 333] on button "Save" at bounding box center [687, 329] width 21 height 13
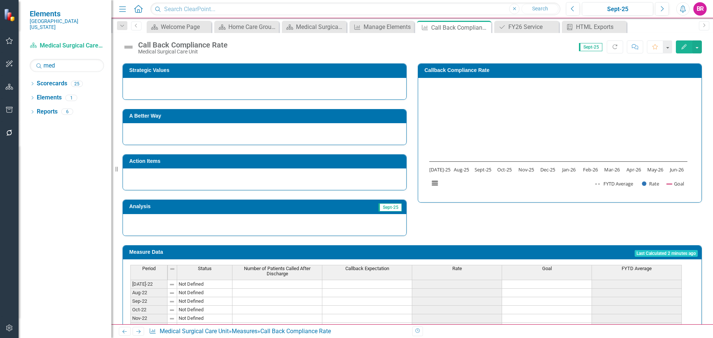
scroll to position [137, 0]
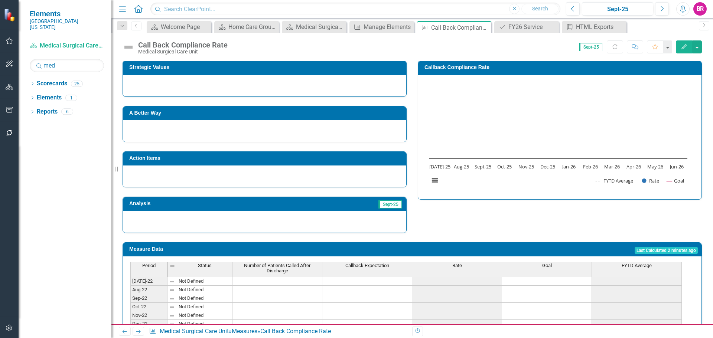
click at [215, 160] on h3 "Action Items" at bounding box center [265, 159] width 273 height 6
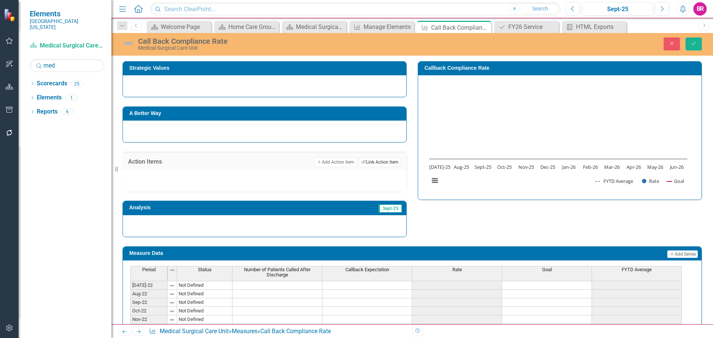
click at [366, 158] on button "Link Tag Link Action Item" at bounding box center [380, 162] width 42 height 10
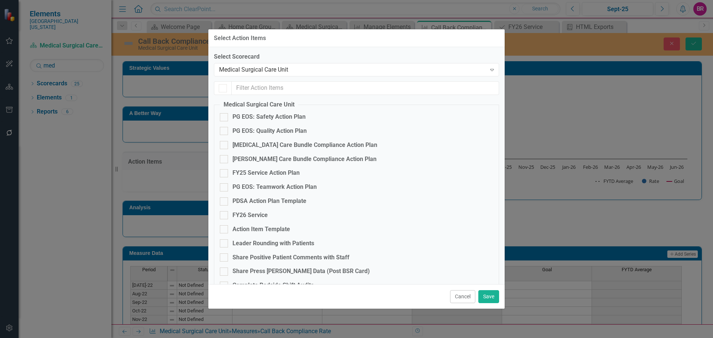
checkbox input "false"
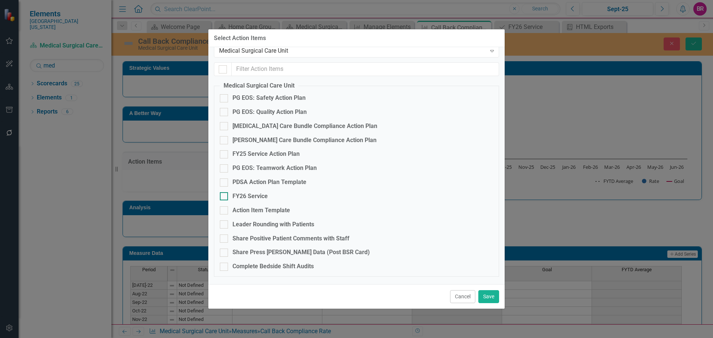
click at [262, 198] on div "FY26 Service" at bounding box center [249, 196] width 35 height 9
click at [225, 197] on input "FY26 Service" at bounding box center [222, 194] width 5 height 5
checkbox input "true"
click at [486, 299] on button "Save" at bounding box center [488, 296] width 21 height 13
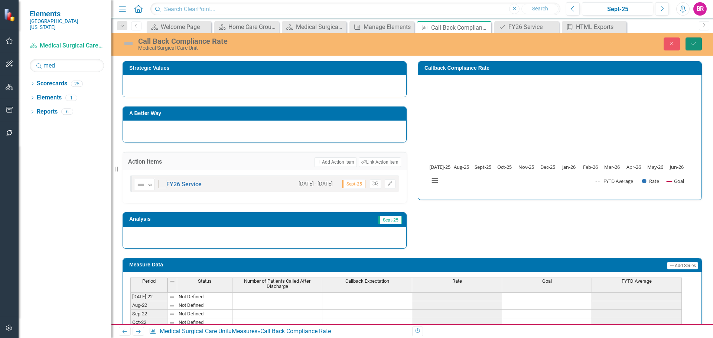
click at [688, 42] on button "Save" at bounding box center [693, 43] width 16 height 13
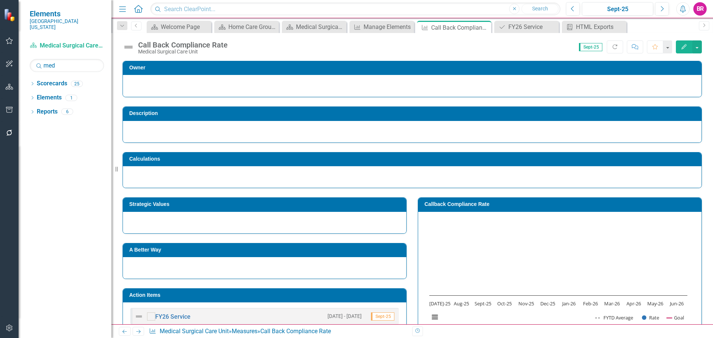
scroll to position [148, 0]
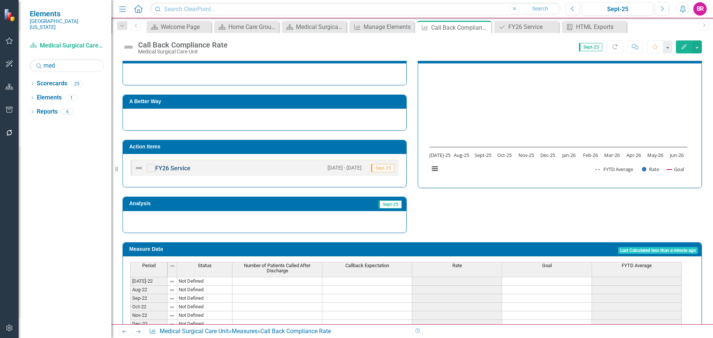
click at [176, 166] on link "FY26 Service" at bounding box center [172, 168] width 35 height 7
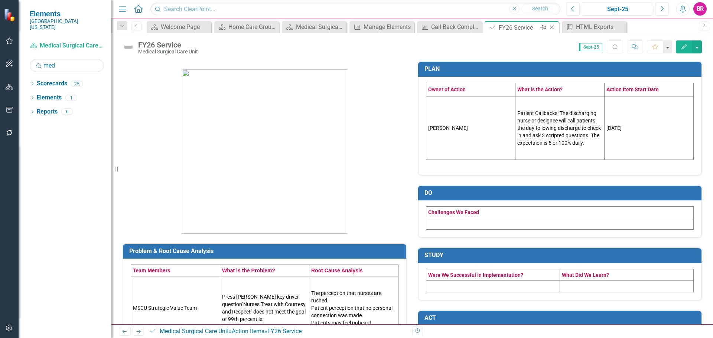
click at [552, 28] on icon at bounding box center [552, 28] width 4 height 4
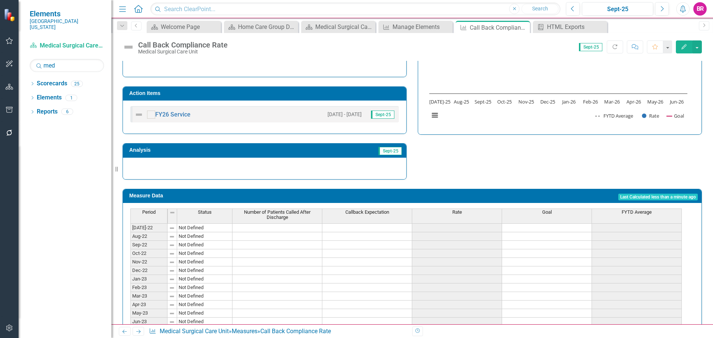
scroll to position [223, 0]
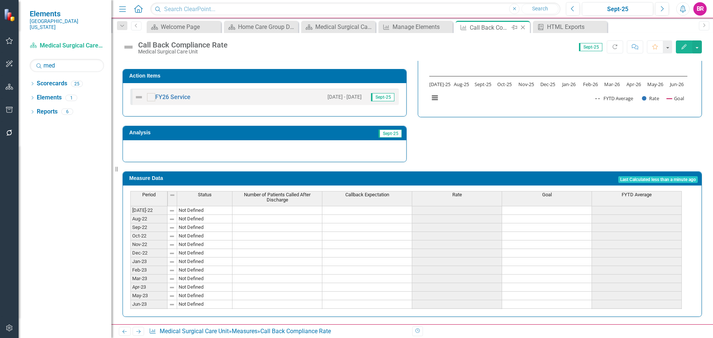
click at [520, 27] on icon "Close" at bounding box center [522, 28] width 7 height 6
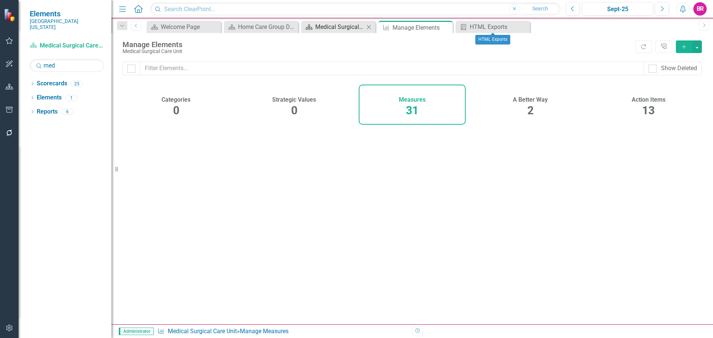
click at [353, 26] on div "Medical Surgical Care Unit Dashboard" at bounding box center [339, 26] width 49 height 9
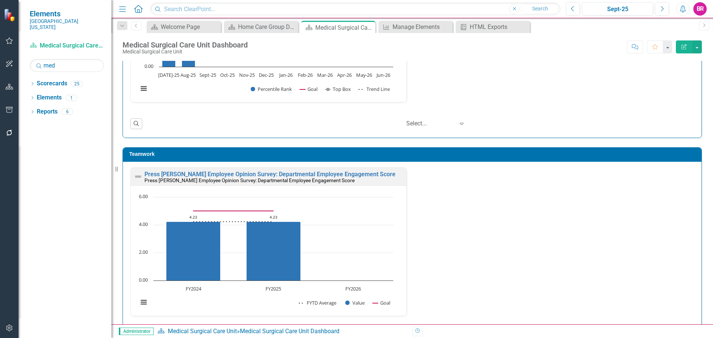
scroll to position [1522, 0]
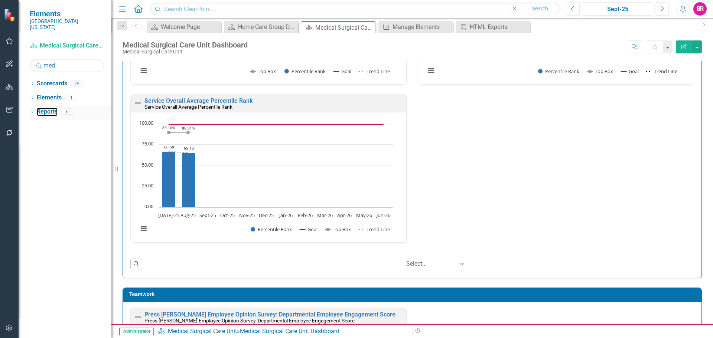
drag, startPoint x: 49, startPoint y: 107, endPoint x: 61, endPoint y: 107, distance: 11.5
click at [49, 108] on link "Reports" at bounding box center [47, 112] width 21 height 9
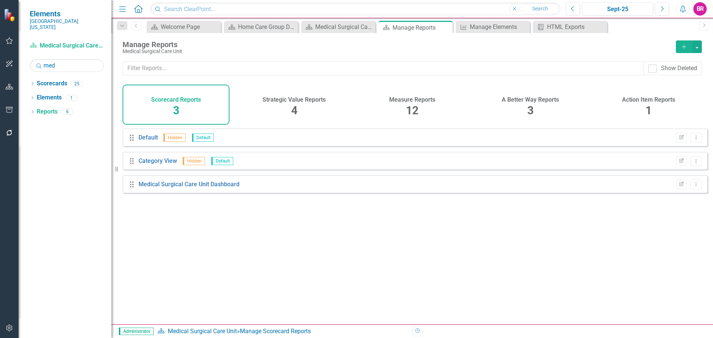
click at [416, 108] on span "12" at bounding box center [412, 110] width 13 height 13
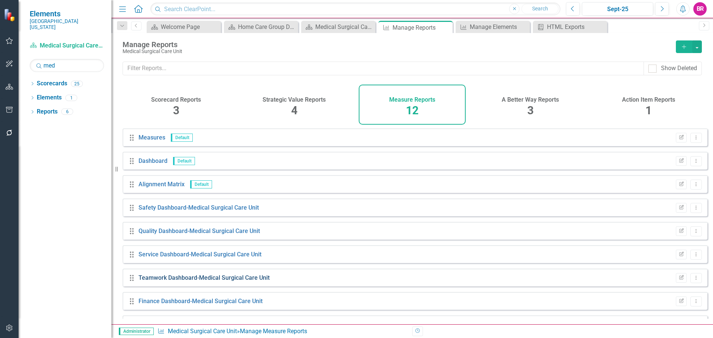
scroll to position [37, 0]
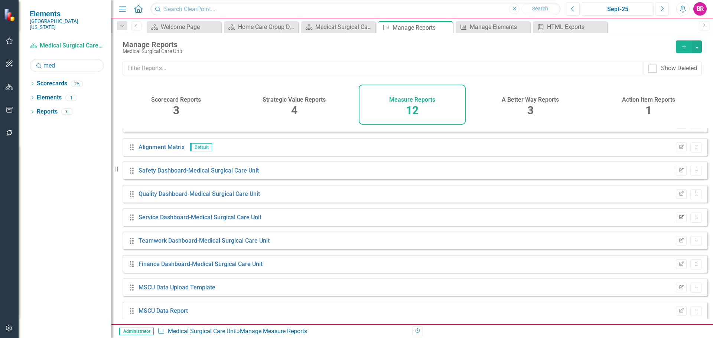
click at [679, 219] on icon "button" at bounding box center [681, 217] width 4 height 4
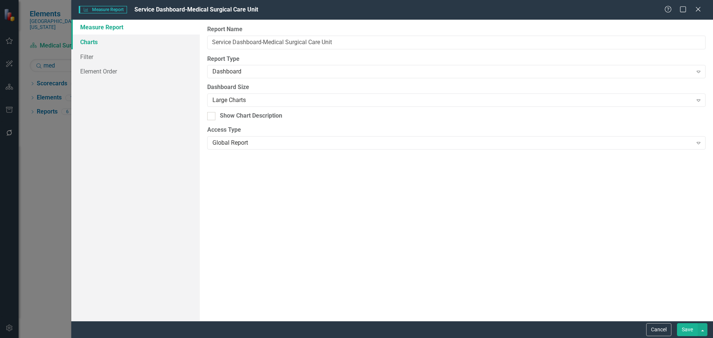
click at [90, 41] on link "Charts" at bounding box center [135, 42] width 128 height 15
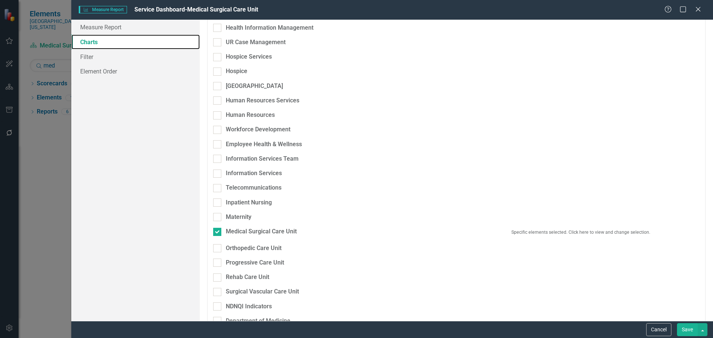
scroll to position [520, 0]
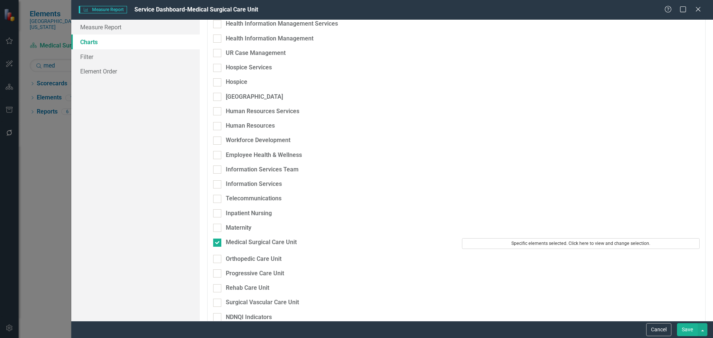
click at [525, 238] on button "Specific elements selected. Click here to view and change selection." at bounding box center [581, 243] width 238 height 10
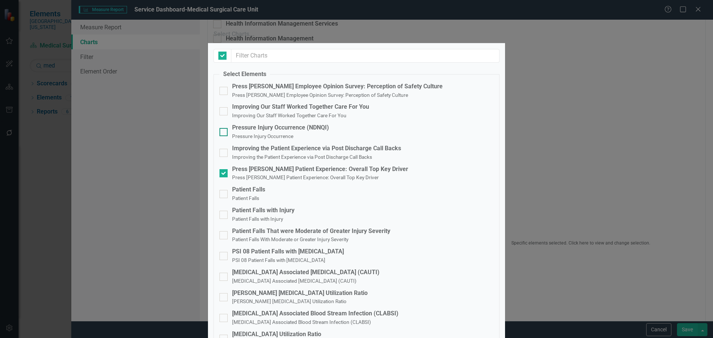
checkbox input "false"
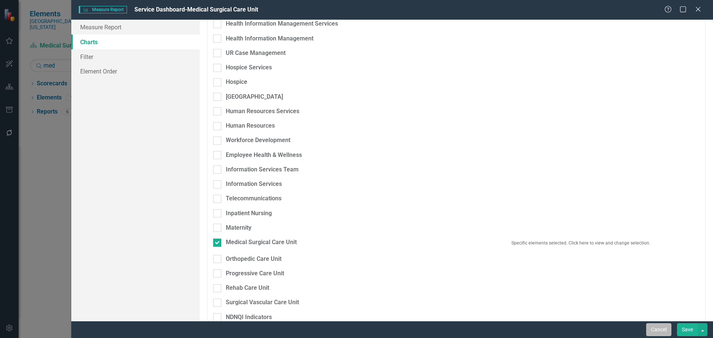
click at [665, 330] on button "Cancel" at bounding box center [658, 329] width 25 height 13
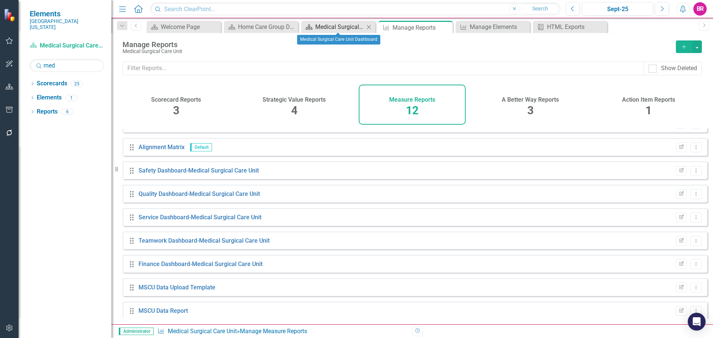
click at [331, 24] on div "Medical Surgical Care Unit Dashboard" at bounding box center [339, 26] width 49 height 9
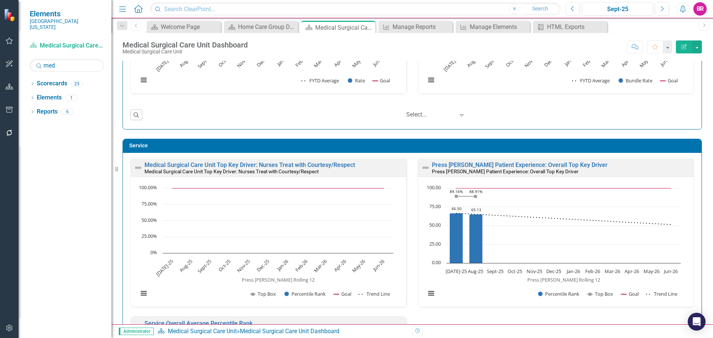
scroll to position [1374, 0]
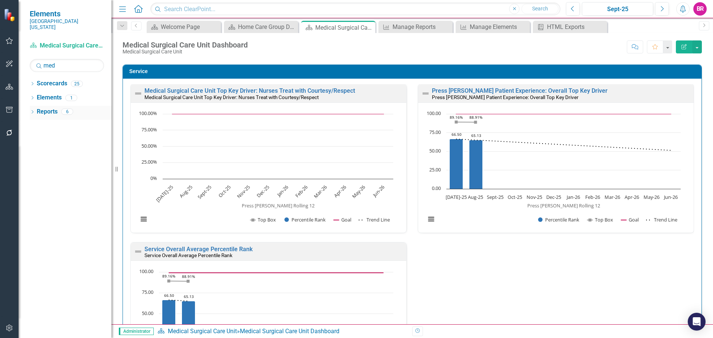
click at [53, 108] on link "Reports" at bounding box center [47, 112] width 21 height 9
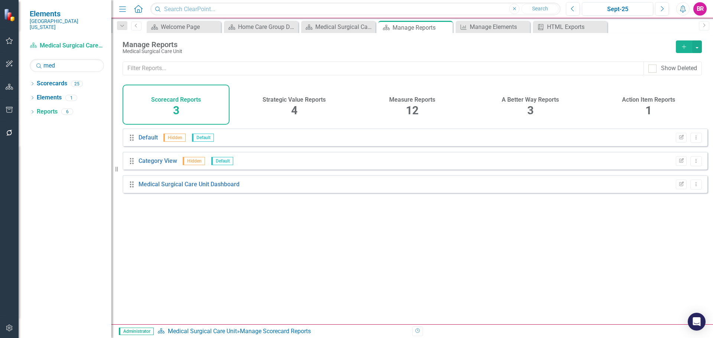
click at [425, 112] on div "Measure Reports 12" at bounding box center [412, 105] width 107 height 40
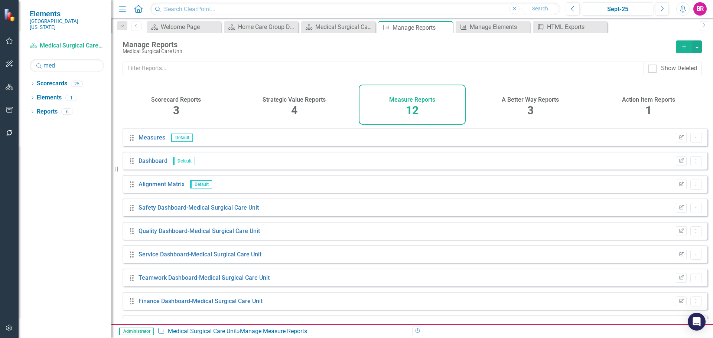
scroll to position [90, 0]
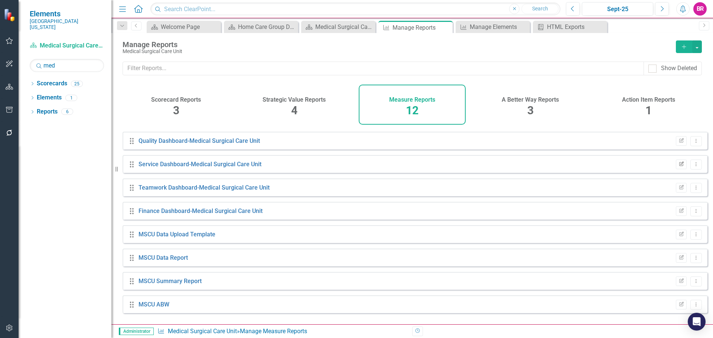
click at [680, 169] on button "Edit Report" at bounding box center [681, 165] width 11 height 10
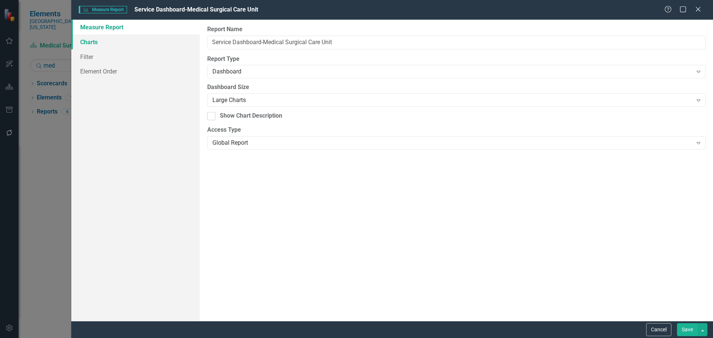
click at [92, 42] on link "Charts" at bounding box center [135, 42] width 128 height 15
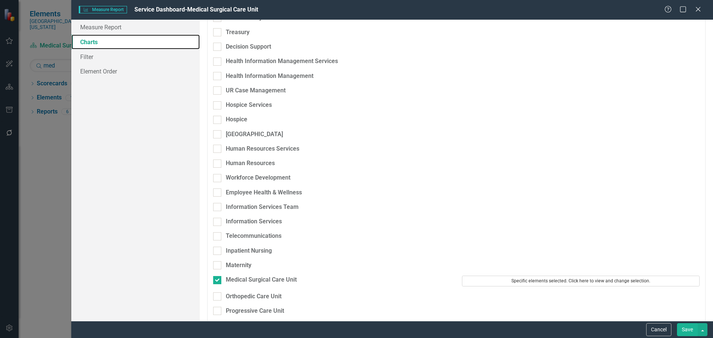
scroll to position [483, 0]
click at [516, 275] on button "Specific elements selected. Click here to view and change selection." at bounding box center [581, 280] width 238 height 10
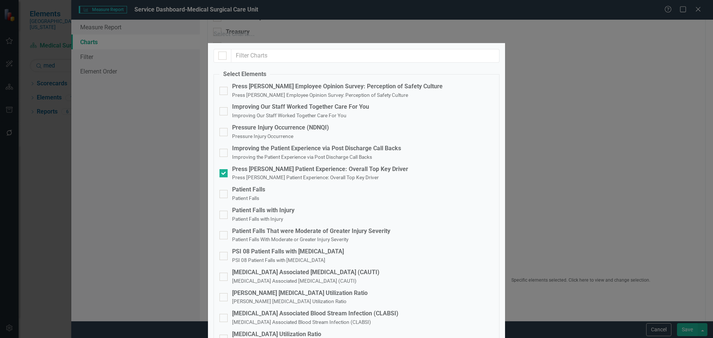
scroll to position [408, 0]
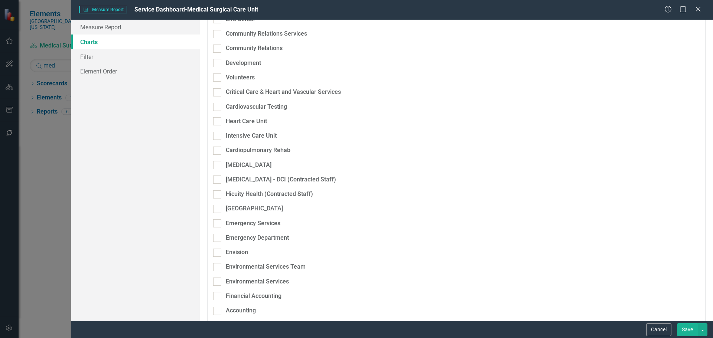
scroll to position [0, 0]
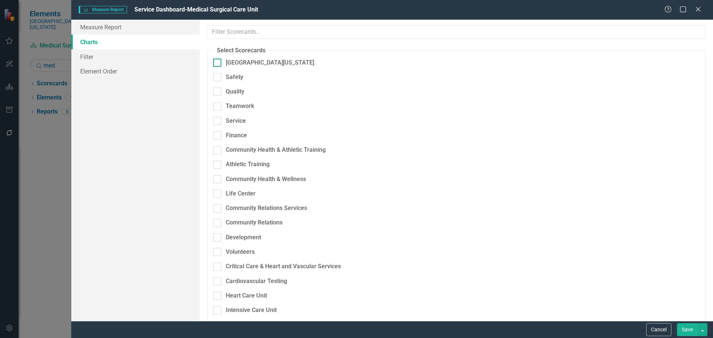
click at [268, 65] on div "[GEOGRAPHIC_DATA][US_STATE]" at bounding box center [270, 63] width 88 height 9
click at [218, 63] on input "[GEOGRAPHIC_DATA][US_STATE]" at bounding box center [215, 61] width 5 height 5
click at [253, 67] on div "[GEOGRAPHIC_DATA][US_STATE]" at bounding box center [270, 63] width 88 height 9
click at [218, 63] on input "[GEOGRAPHIC_DATA][US_STATE]" at bounding box center [215, 61] width 5 height 5
checkbox input "false"
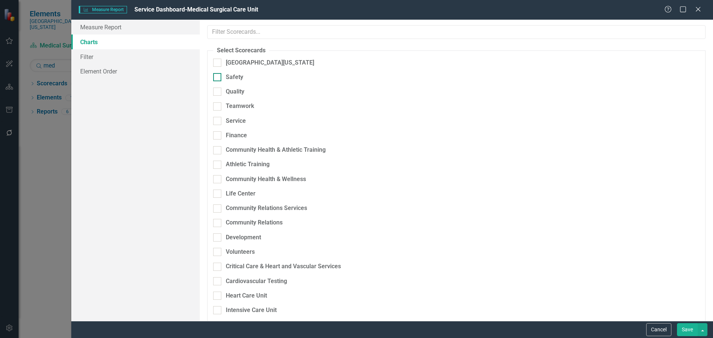
click at [237, 78] on div "Safety" at bounding box center [234, 77] width 17 height 9
click at [218, 78] on input "Safety" at bounding box center [215, 75] width 5 height 5
checkbox input "true"
click at [576, 80] on button "Click to select specific elements." at bounding box center [581, 78] width 238 height 10
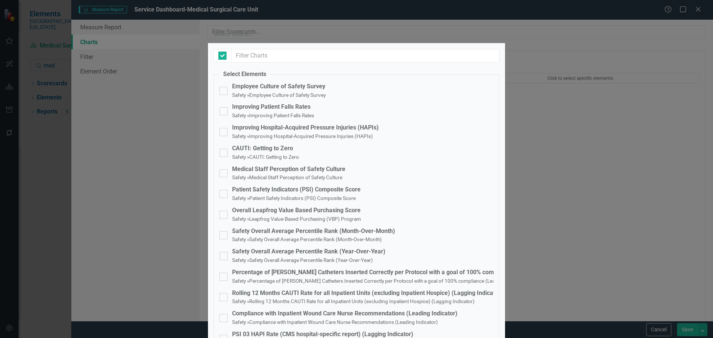
checkbox input "false"
drag, startPoint x: 475, startPoint y: 283, endPoint x: 470, endPoint y: 283, distance: 4.8
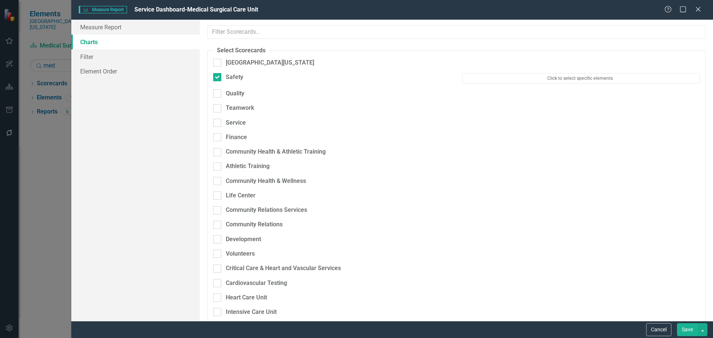
click at [469, 308] on div "Intensive Care Unit" at bounding box center [456, 315] width 497 height 14
click at [656, 329] on button "Cancel" at bounding box center [658, 329] width 25 height 13
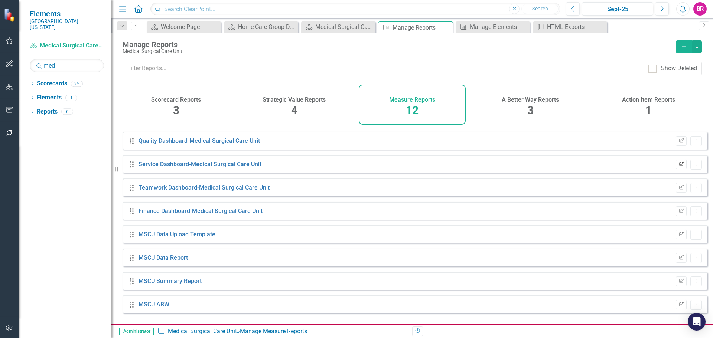
click at [678, 167] on icon "Edit Report" at bounding box center [681, 164] width 6 height 4
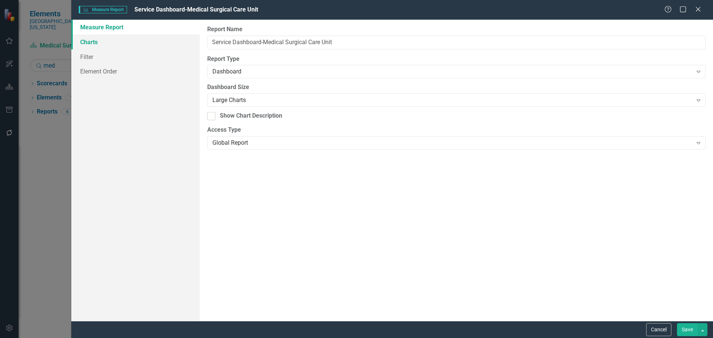
click at [105, 40] on link "Charts" at bounding box center [135, 42] width 128 height 15
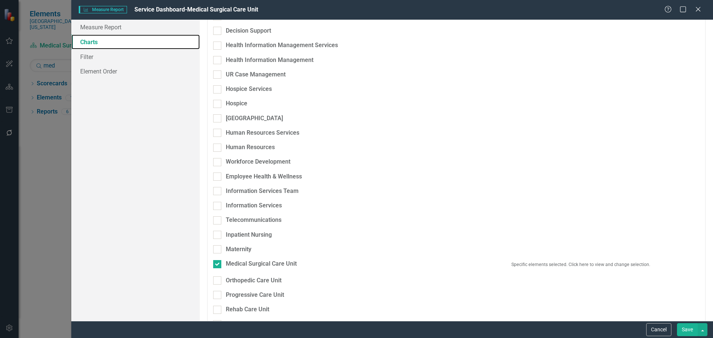
scroll to position [483, 0]
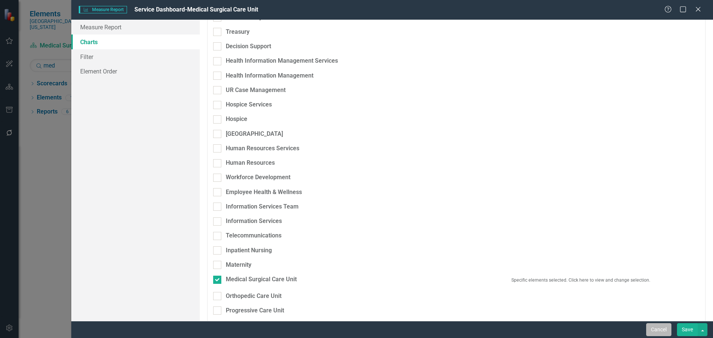
click at [664, 329] on button "Cancel" at bounding box center [658, 329] width 25 height 13
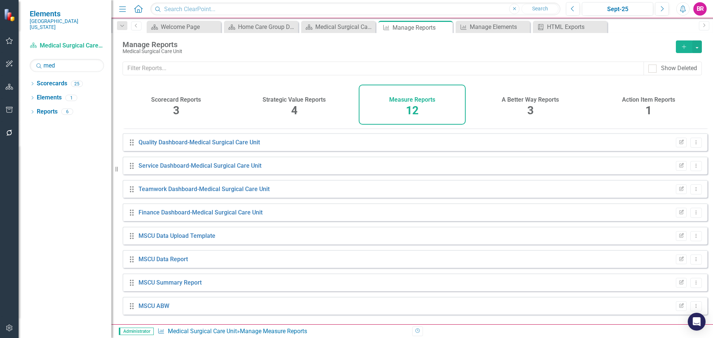
scroll to position [90, 0]
click at [447, 26] on icon "Close" at bounding box center [445, 28] width 7 height 6
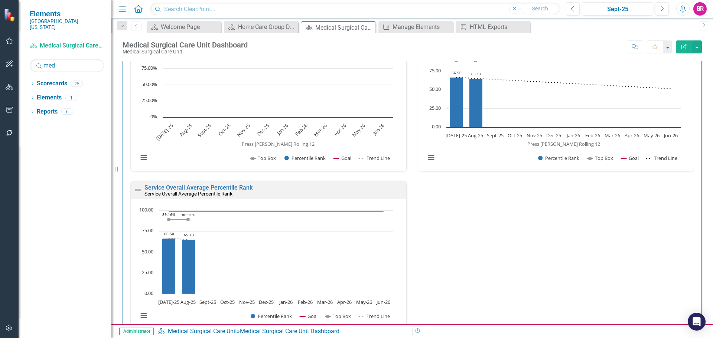
scroll to position [1485, 0]
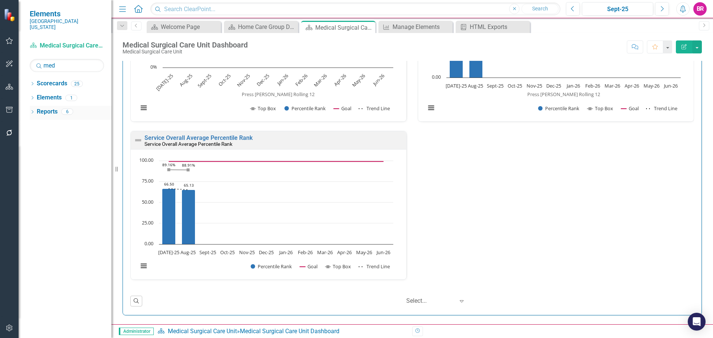
click at [43, 108] on link "Reports" at bounding box center [47, 112] width 21 height 9
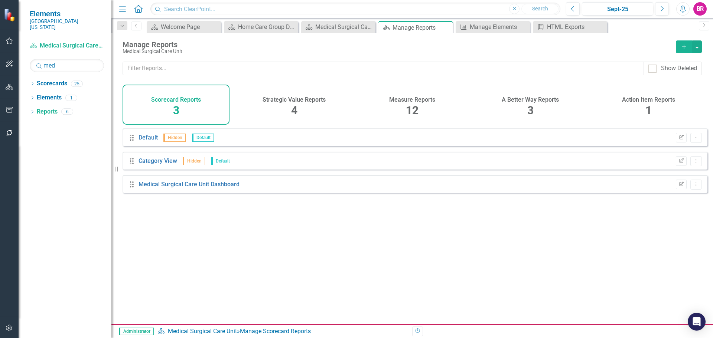
click at [414, 99] on h4 "Measure Reports" at bounding box center [412, 100] width 46 height 7
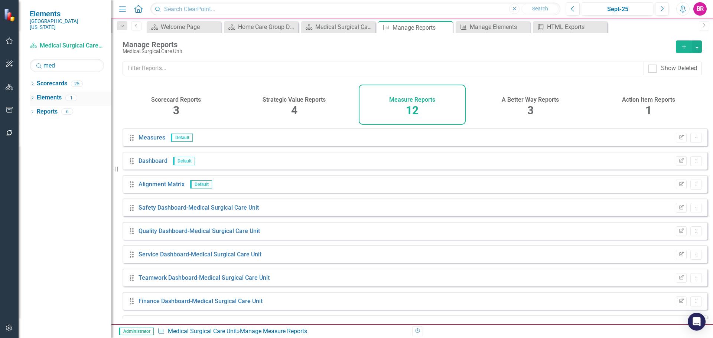
click at [49, 94] on link "Elements" at bounding box center [49, 98] width 25 height 9
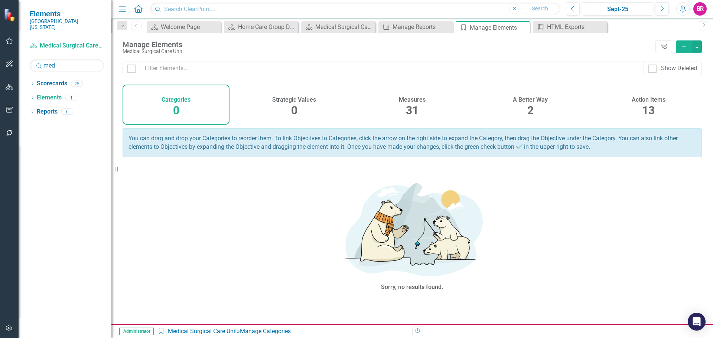
click at [416, 105] on span "31" at bounding box center [412, 110] width 13 height 13
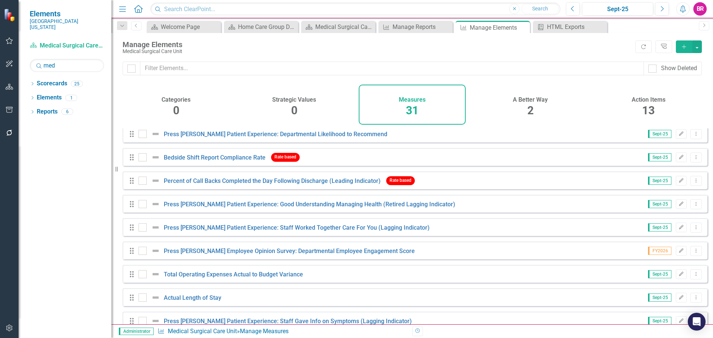
scroll to position [535, 0]
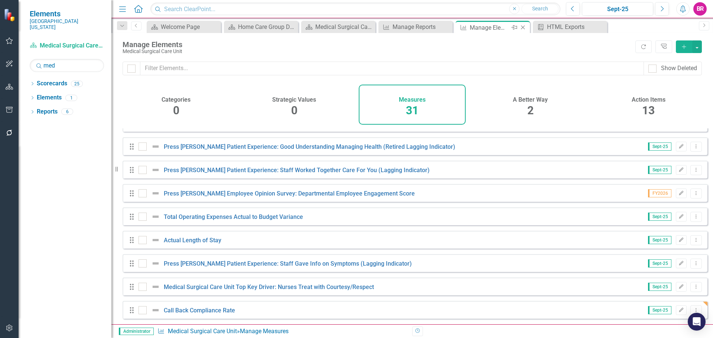
click at [522, 26] on icon "Close" at bounding box center [522, 28] width 7 height 6
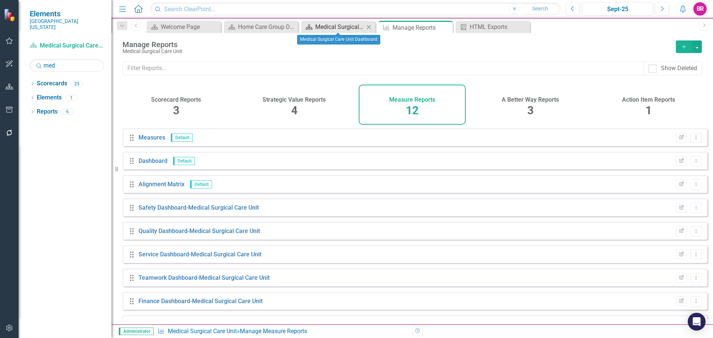
click at [345, 29] on div "Medical Surgical Care Unit Dashboard" at bounding box center [339, 26] width 49 height 9
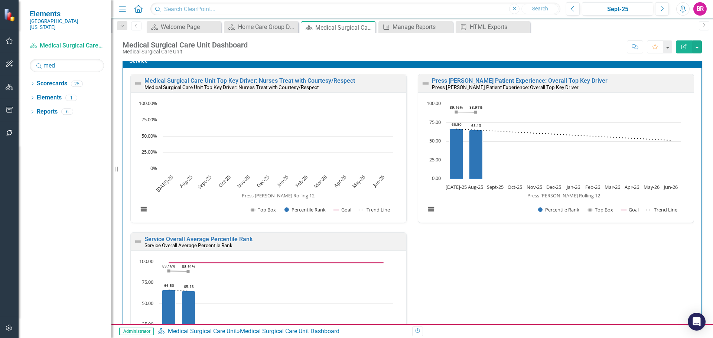
scroll to position [1336, 0]
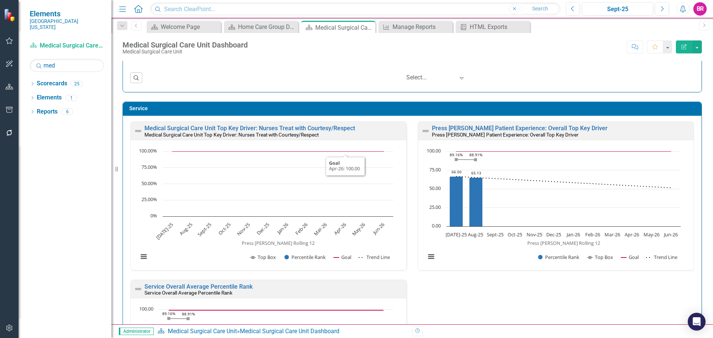
click at [381, 108] on h3 "Service" at bounding box center [413, 109] width 568 height 6
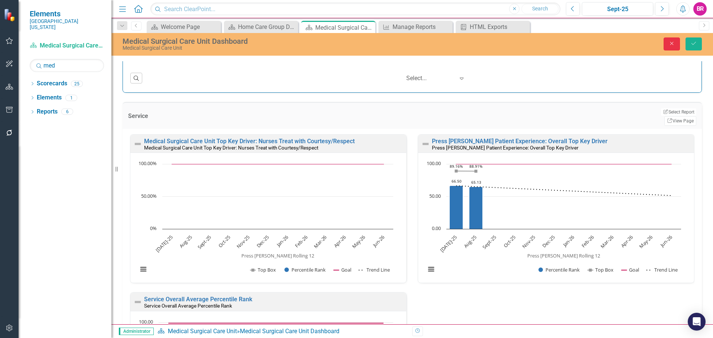
click at [675, 45] on icon "Close" at bounding box center [671, 43] width 7 height 5
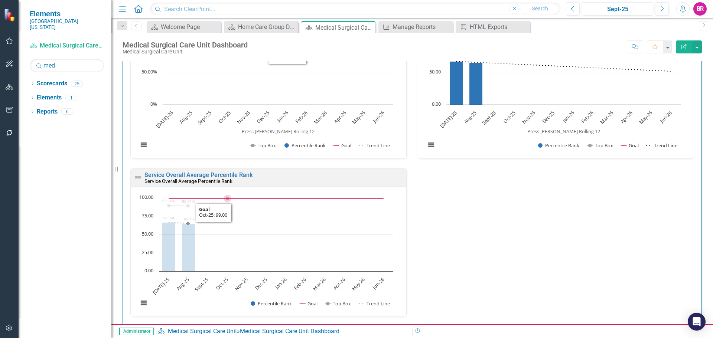
scroll to position [1485, 0]
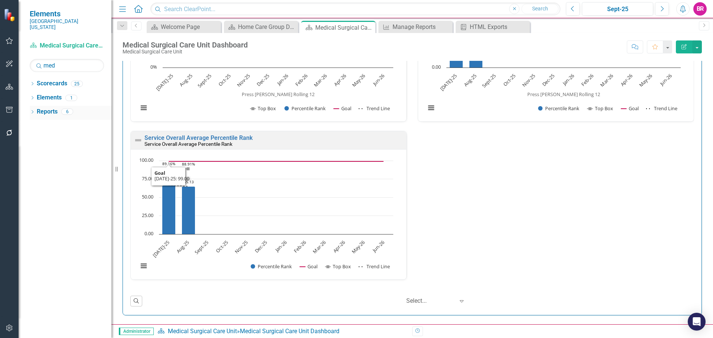
click at [51, 108] on link "Reports" at bounding box center [47, 112] width 21 height 9
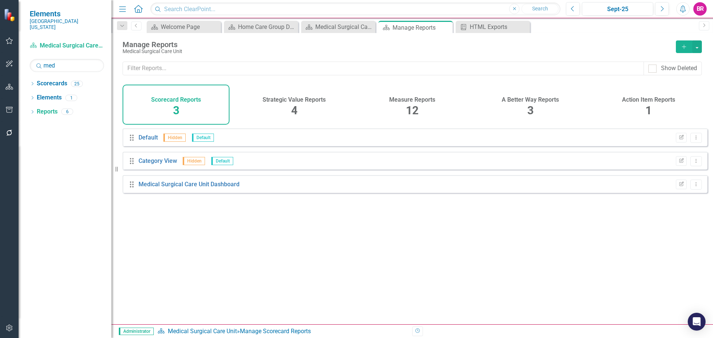
click at [416, 105] on span "12" at bounding box center [412, 110] width 13 height 13
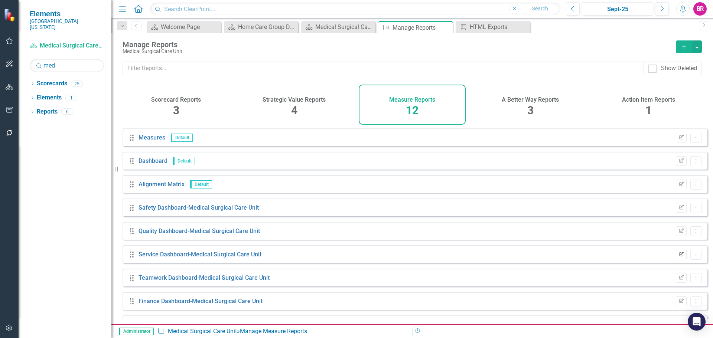
click at [678, 257] on icon "Edit Report" at bounding box center [681, 254] width 6 height 4
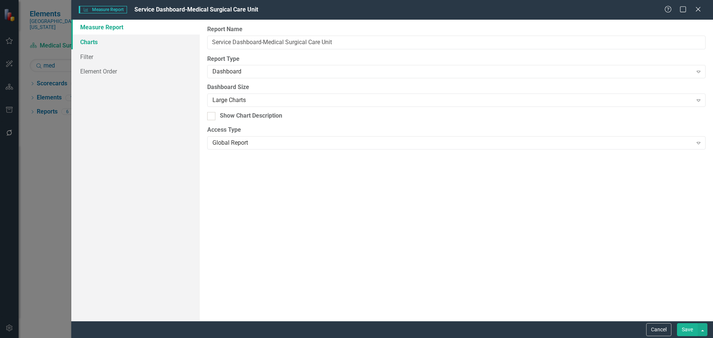
click at [94, 43] on link "Charts" at bounding box center [135, 42] width 128 height 15
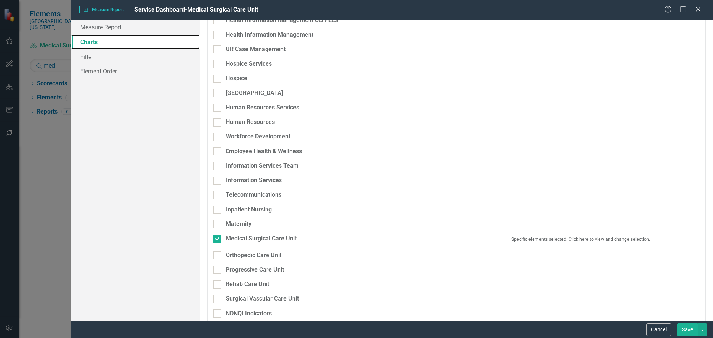
scroll to position [520, 0]
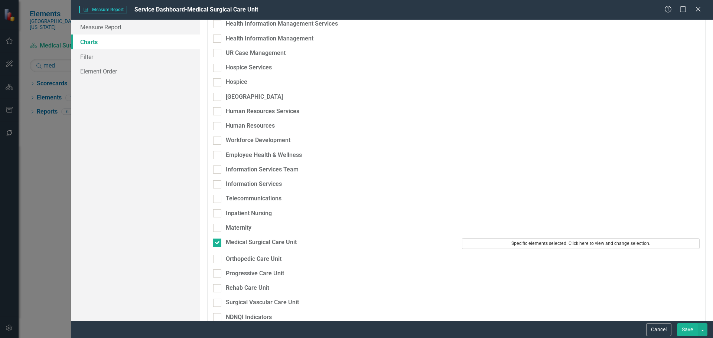
click at [537, 238] on button "Specific elements selected. Click here to view and change selection." at bounding box center [581, 243] width 238 height 10
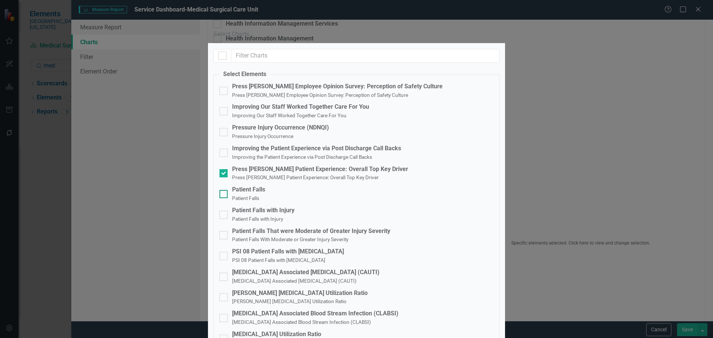
scroll to position [0, 0]
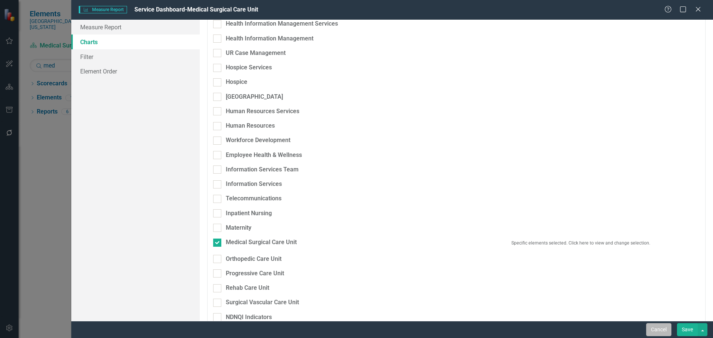
click at [649, 329] on button "Cancel" at bounding box center [658, 329] width 25 height 13
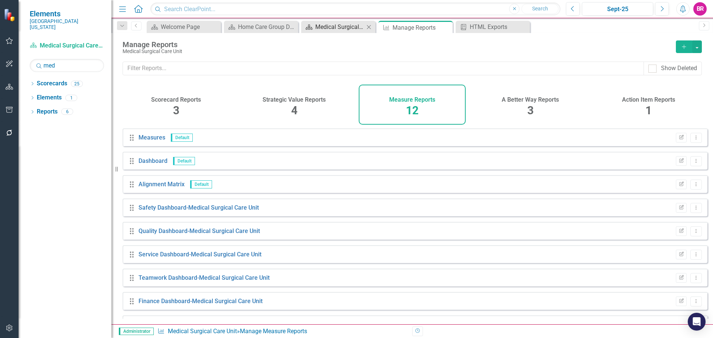
click at [351, 25] on div "Medical Surgical Care Unit Dashboard" at bounding box center [339, 26] width 49 height 9
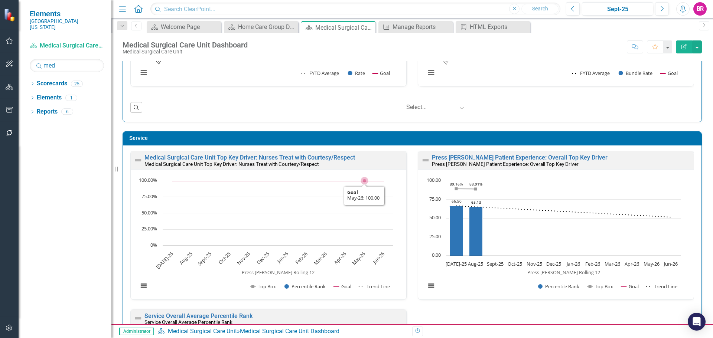
scroll to position [1448, 0]
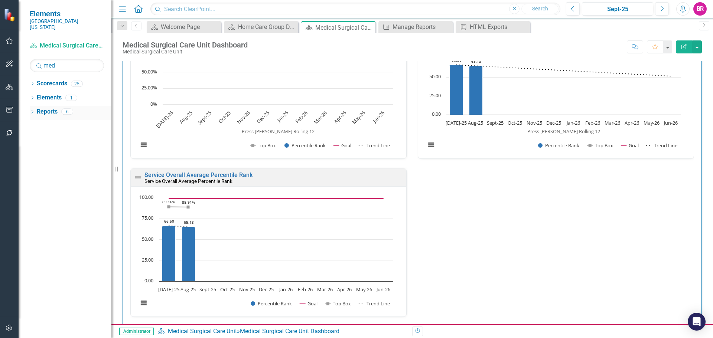
click at [46, 108] on link "Reports" at bounding box center [47, 112] width 21 height 9
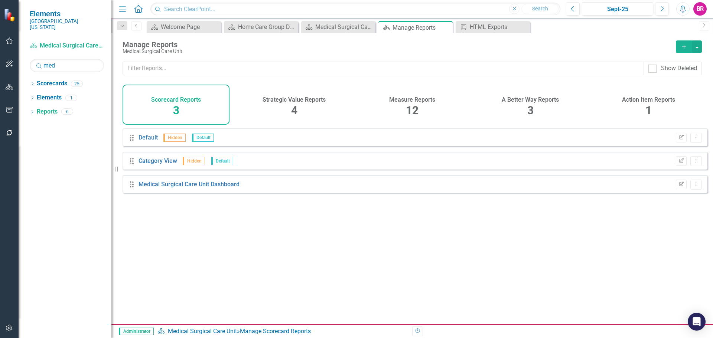
click at [412, 110] on span "12" at bounding box center [412, 110] width 13 height 13
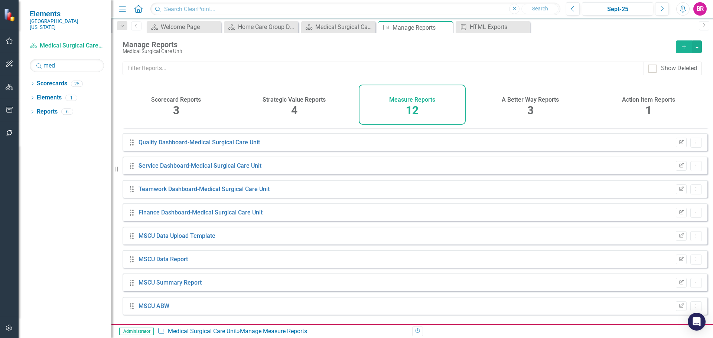
scroll to position [90, 0]
click at [680, 169] on button "Edit Report" at bounding box center [681, 165] width 11 height 10
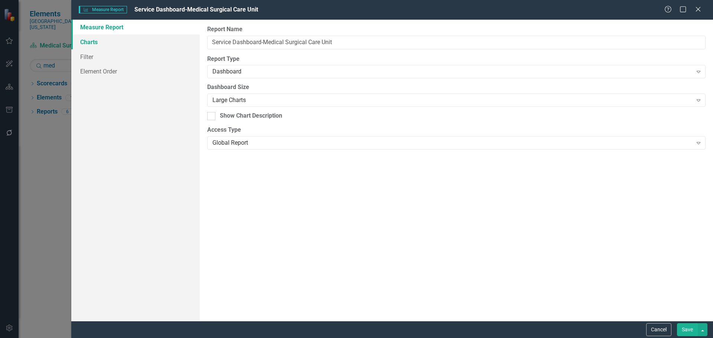
click at [89, 43] on link "Charts" at bounding box center [135, 42] width 128 height 15
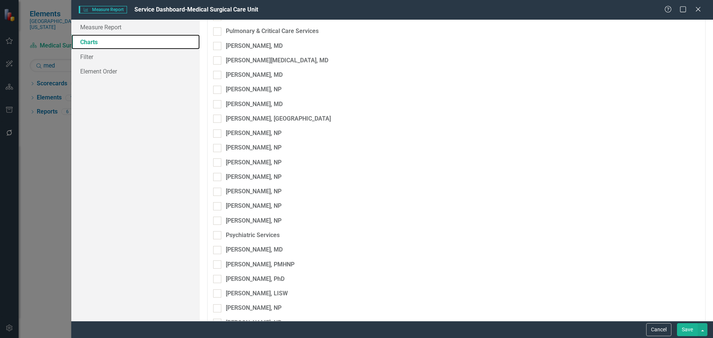
scroll to position [5883, 0]
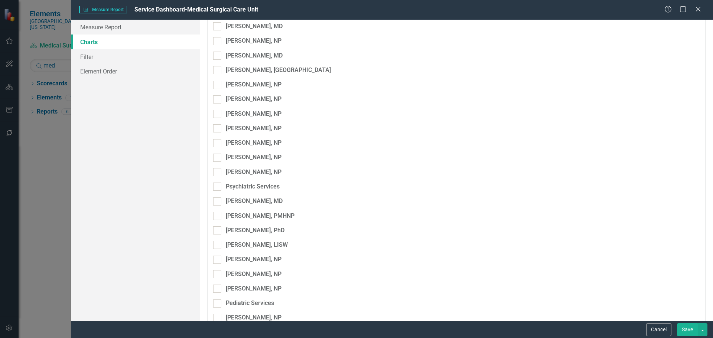
drag, startPoint x: 653, startPoint y: 314, endPoint x: 657, endPoint y: 316, distance: 4.2
click at [662, 329] on button "Cancel" at bounding box center [658, 329] width 25 height 13
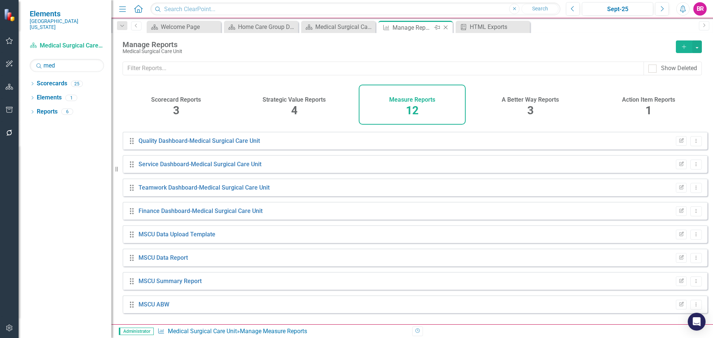
click at [447, 30] on icon "Close" at bounding box center [445, 28] width 7 height 6
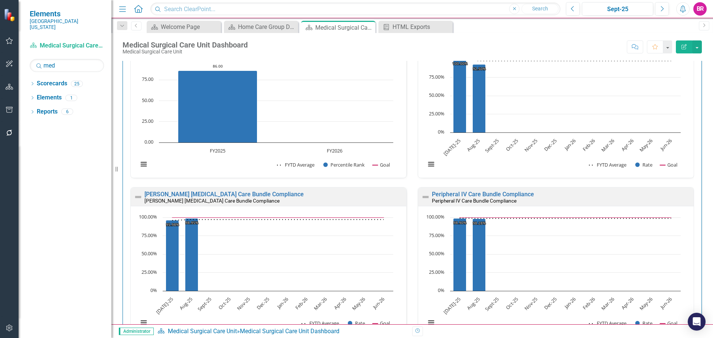
scroll to position [891, 0]
